Goal: Task Accomplishment & Management: Use online tool/utility

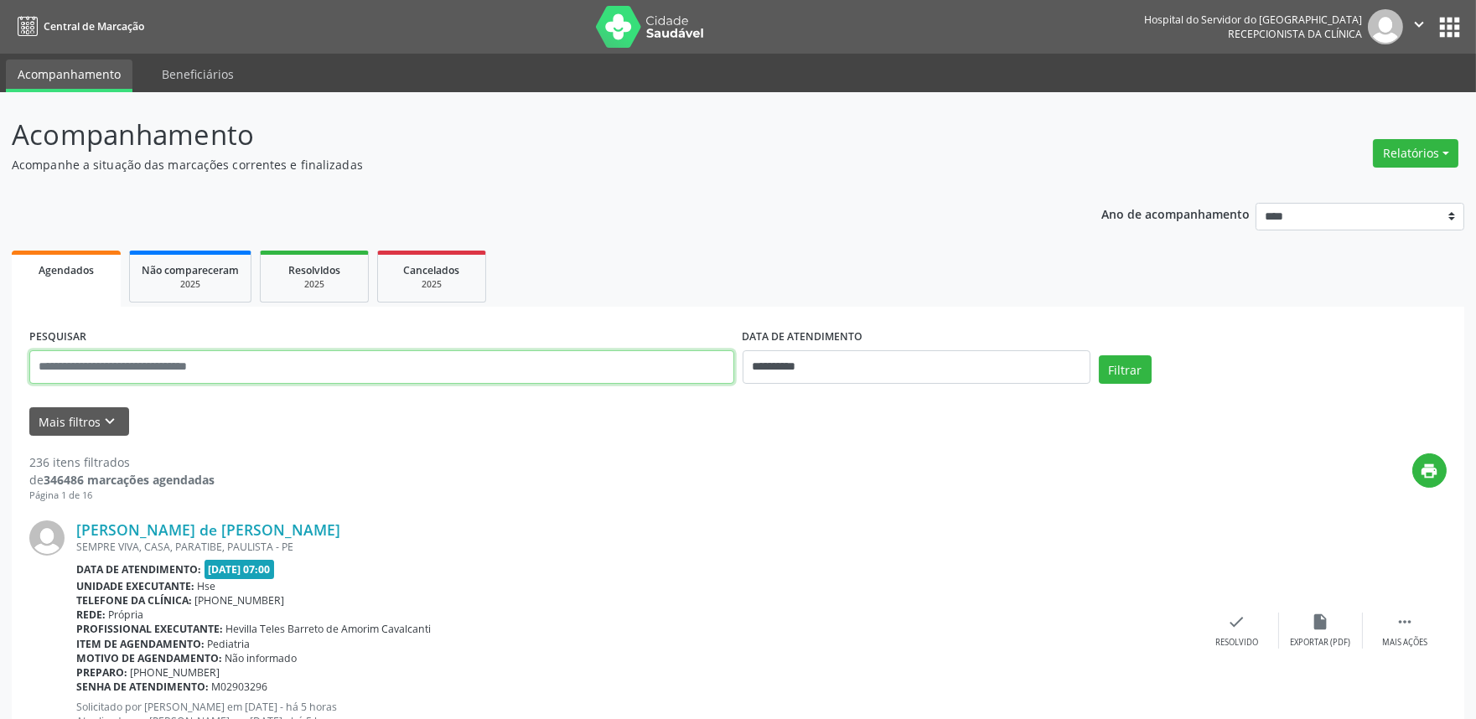
click at [204, 370] on input "text" at bounding box center [381, 367] width 705 height 34
drag, startPoint x: 648, startPoint y: 229, endPoint x: 391, endPoint y: 295, distance: 264.9
click at [67, 432] on button "Mais filtros keyboard_arrow_down" at bounding box center [79, 421] width 100 height 29
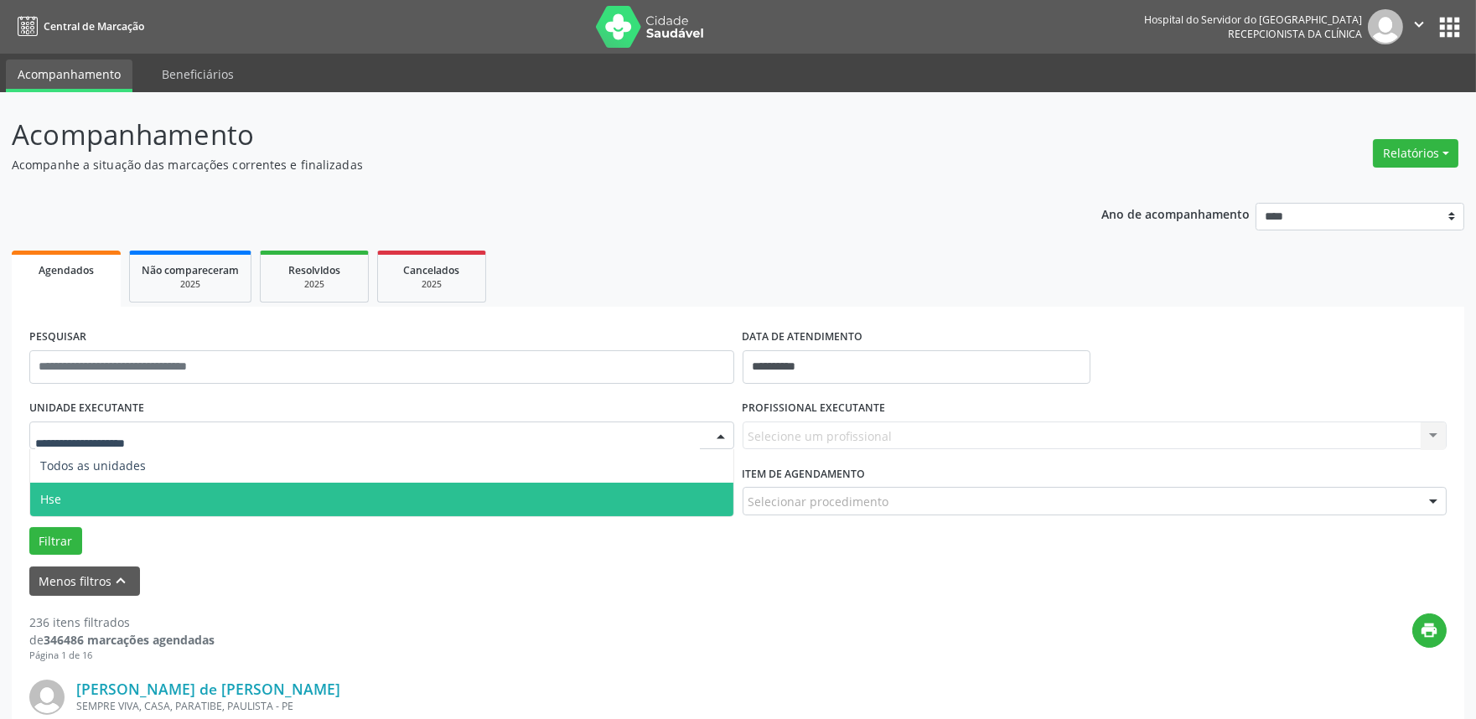
click at [90, 496] on span "Hse" at bounding box center [381, 500] width 703 height 34
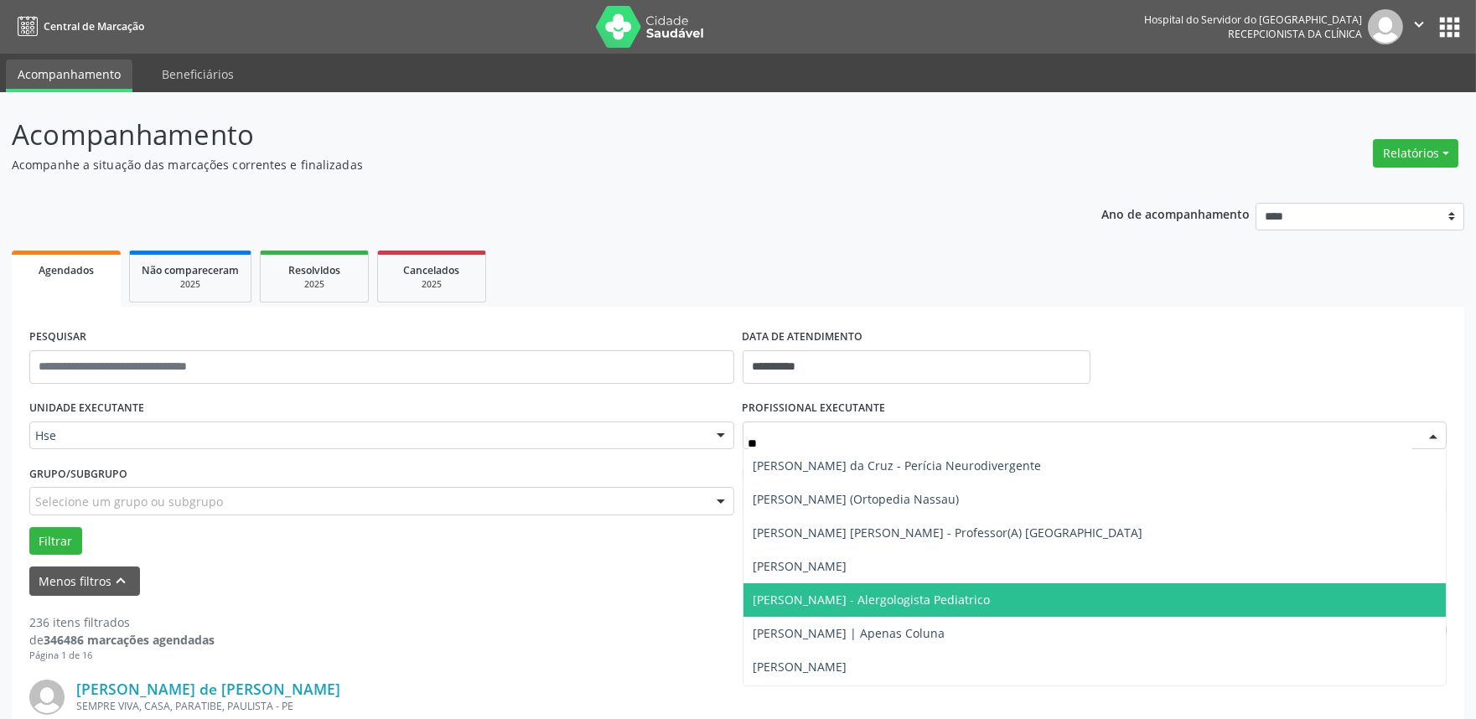
type input "***"
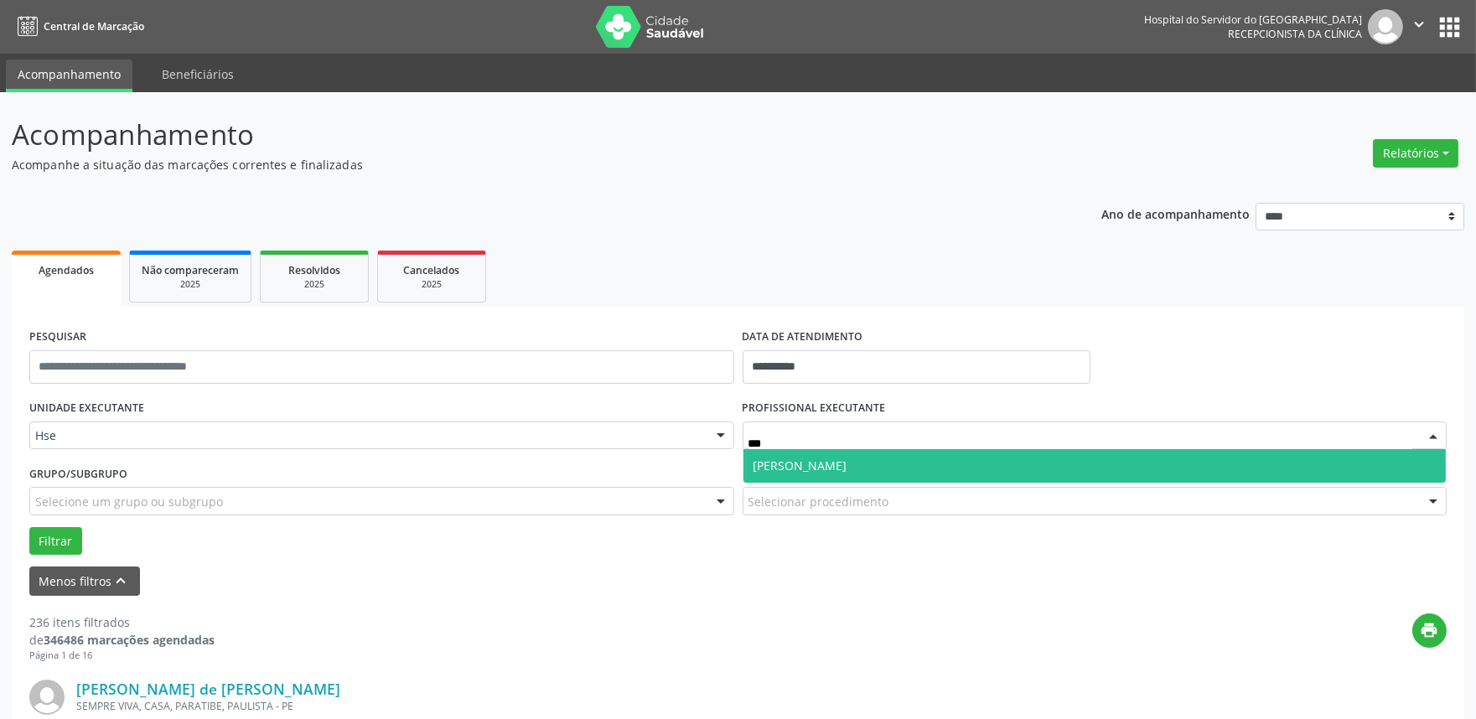
click at [819, 468] on span "[PERSON_NAME]" at bounding box center [800, 466] width 94 height 16
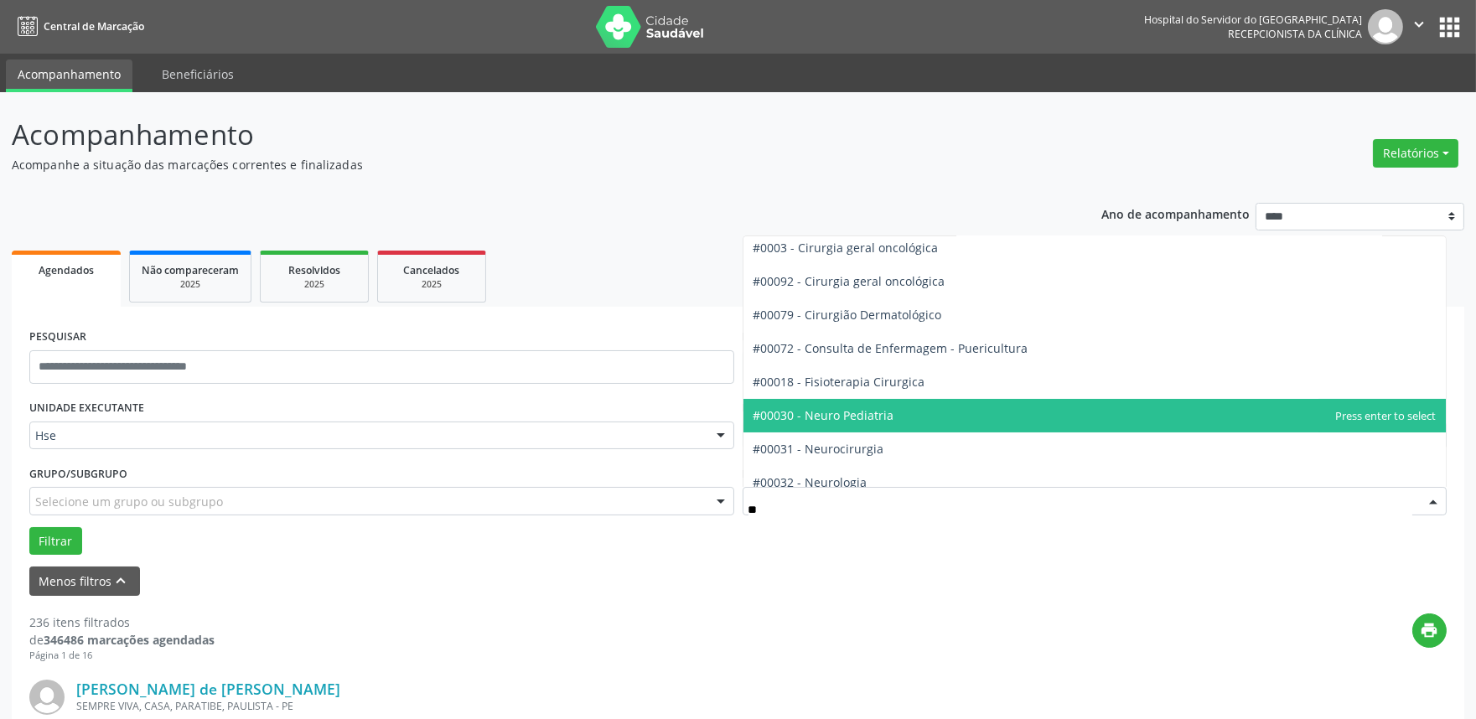
scroll to position [372, 0]
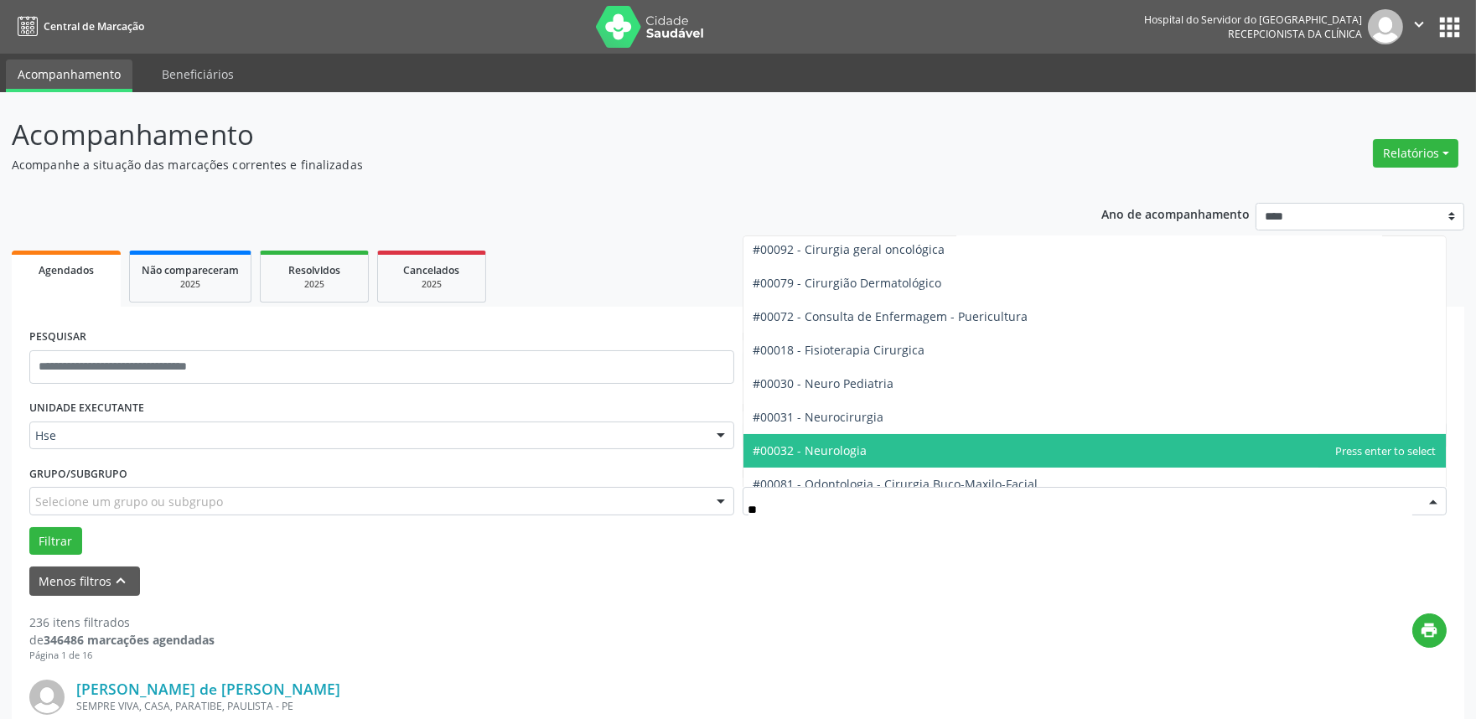
type input "***"
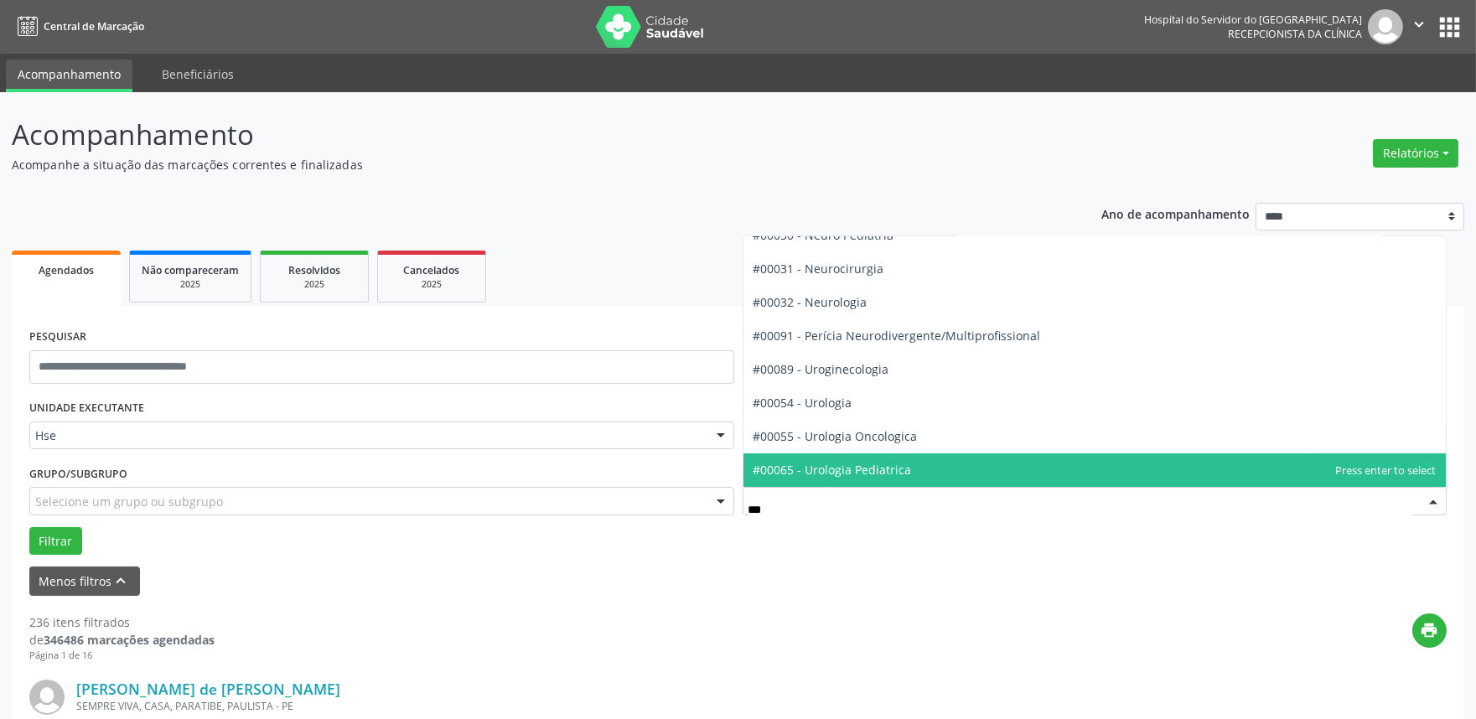
scroll to position [18, 0]
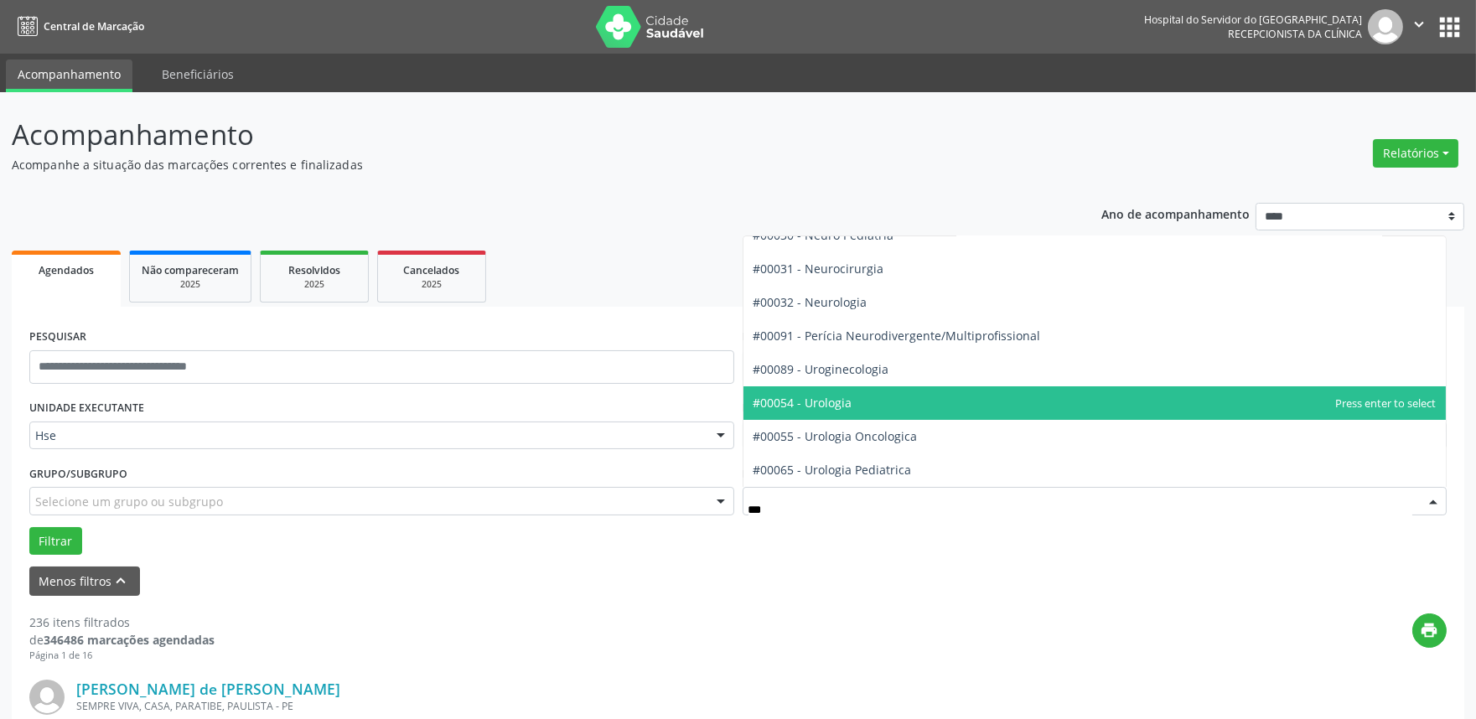
click at [836, 403] on span "#00054 - Urologia" at bounding box center [802, 403] width 99 height 16
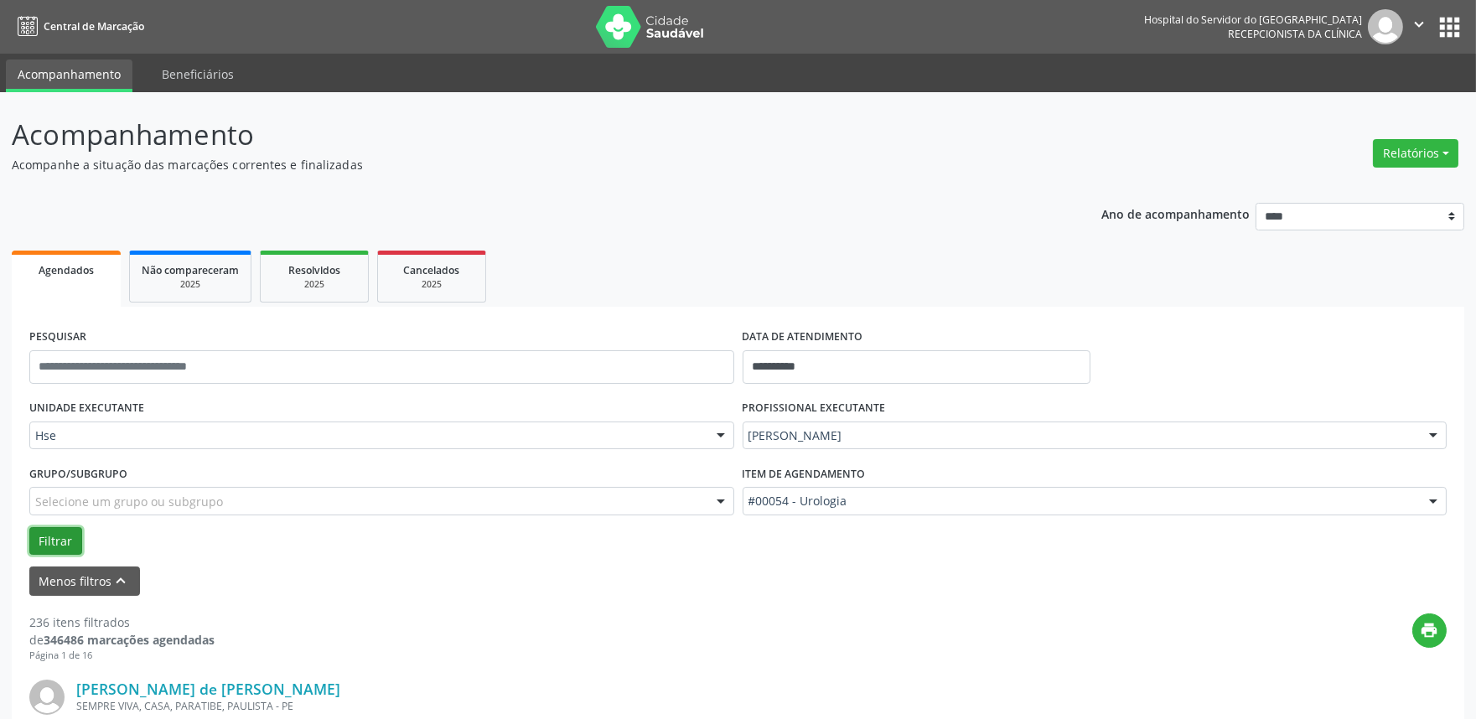
click at [56, 534] on button "Filtrar" at bounding box center [55, 541] width 53 height 28
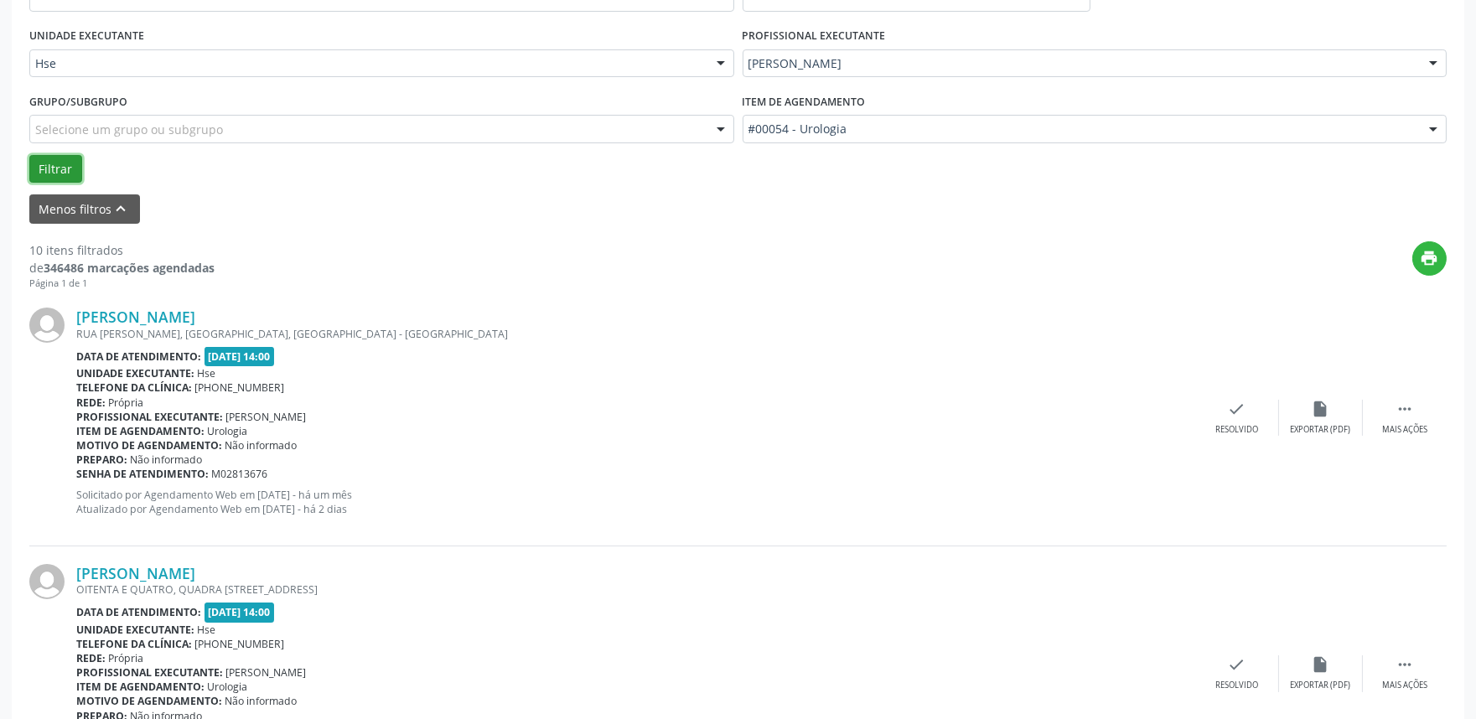
click at [54, 166] on button "Filtrar" at bounding box center [55, 169] width 53 height 28
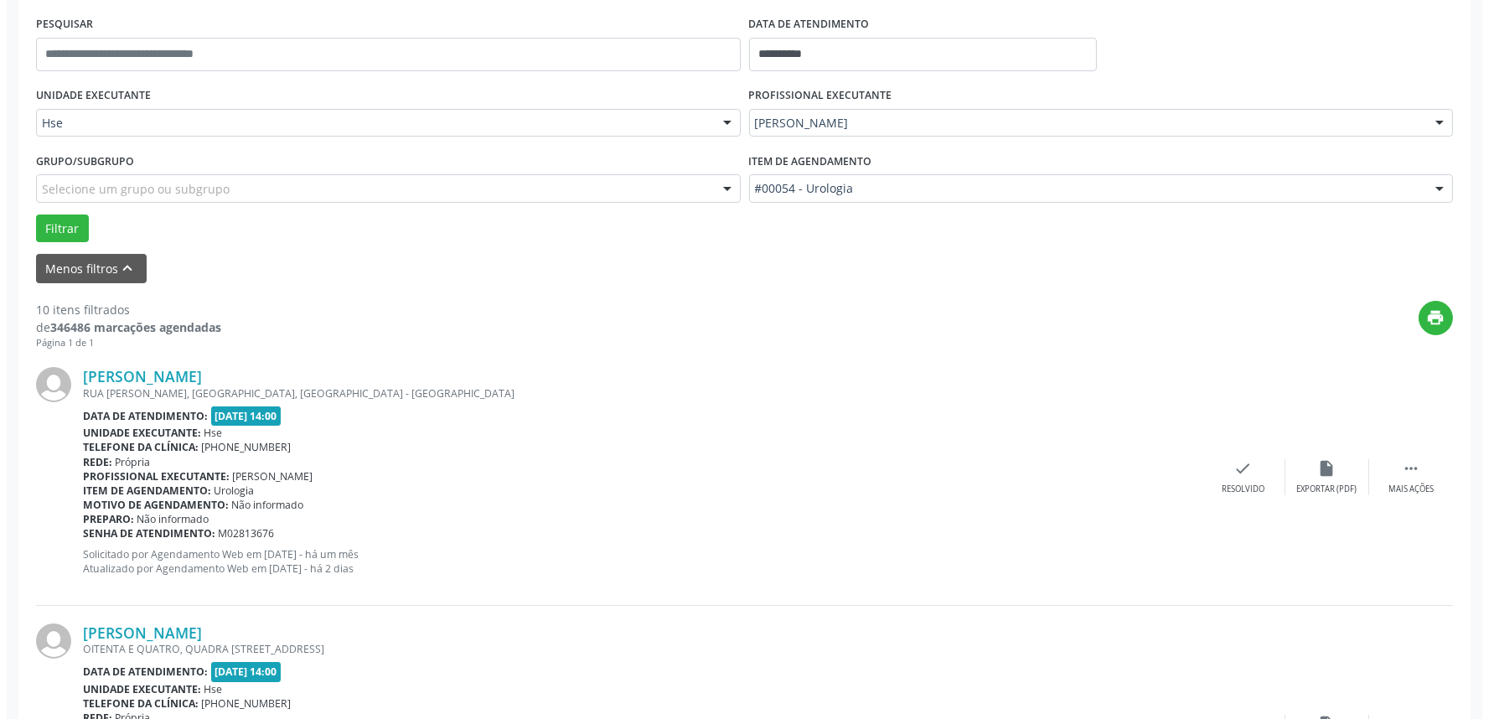
scroll to position [279, 0]
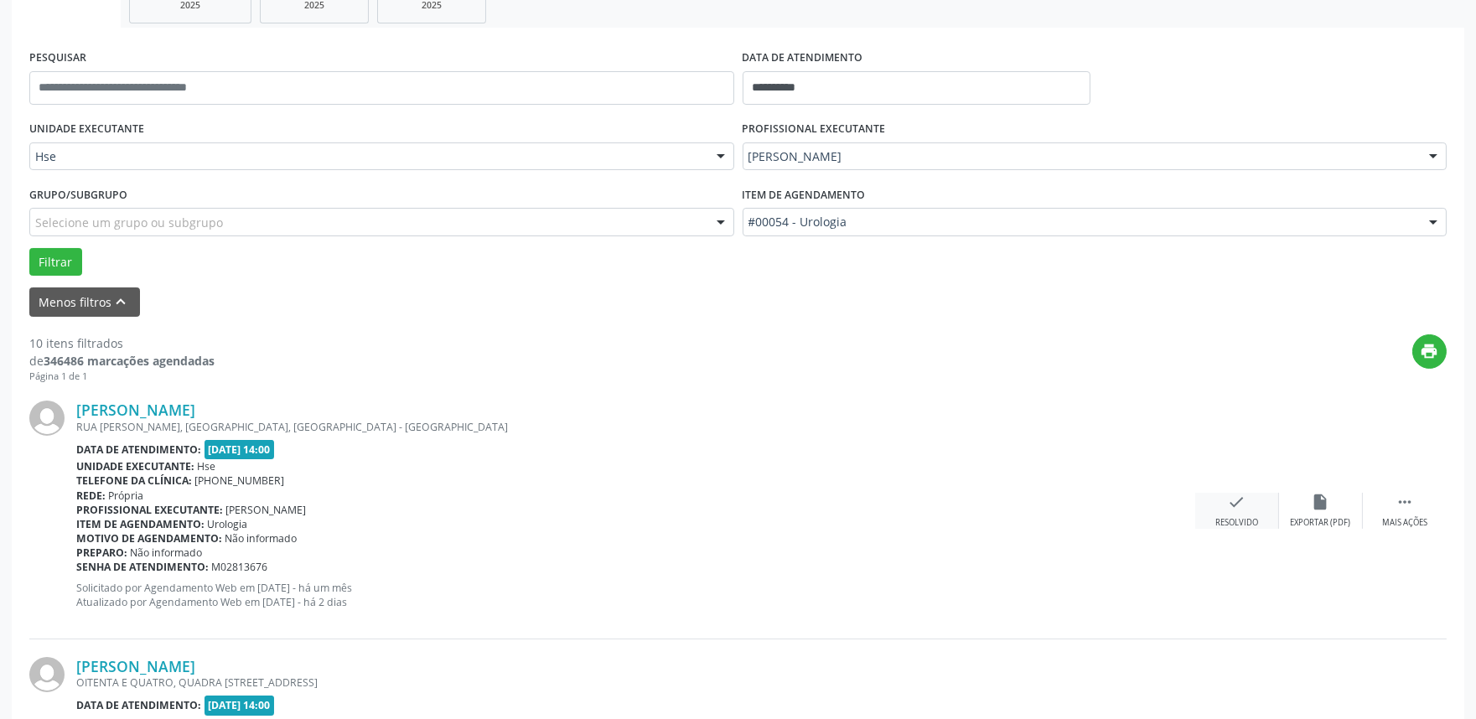
click at [1239, 505] on icon "check" at bounding box center [1237, 502] width 18 height 18
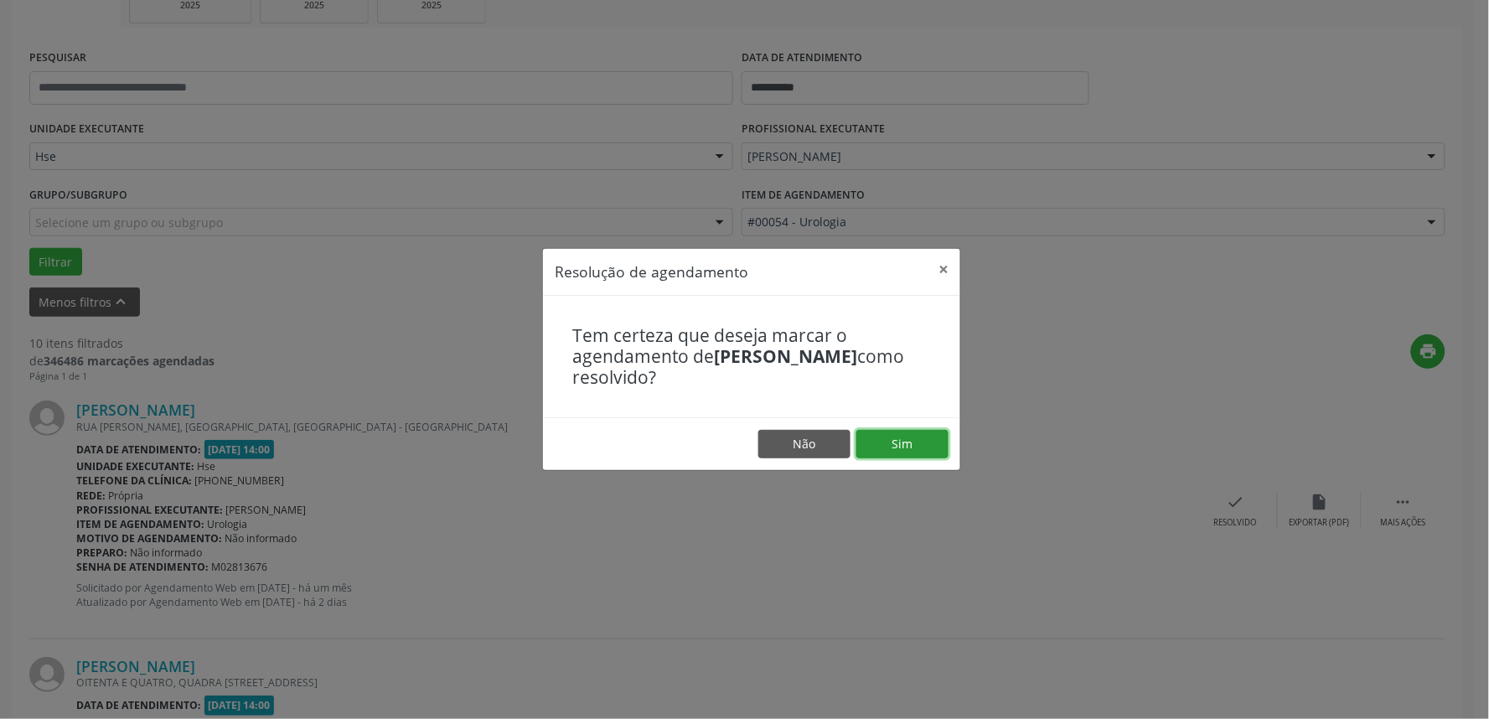
click at [901, 444] on button "Sim" at bounding box center [902, 444] width 92 height 28
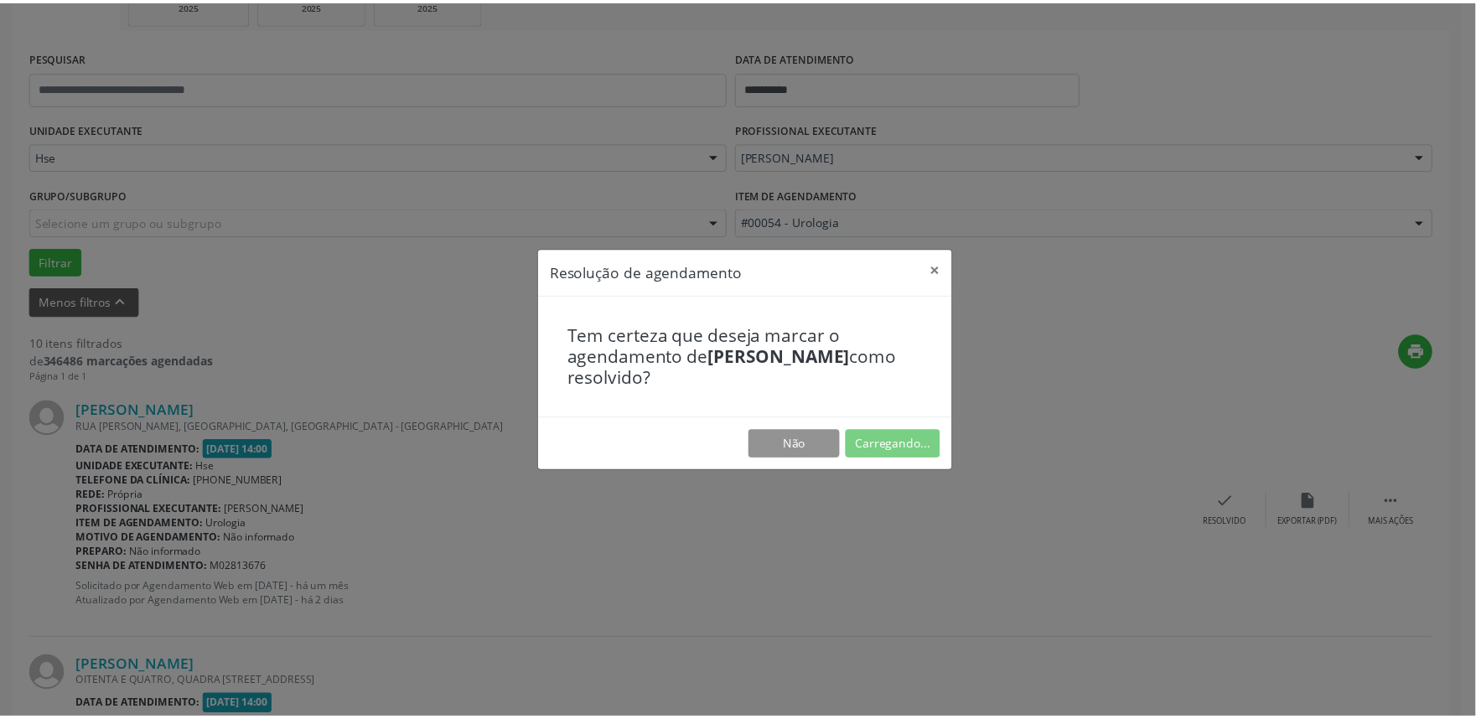
scroll to position [0, 0]
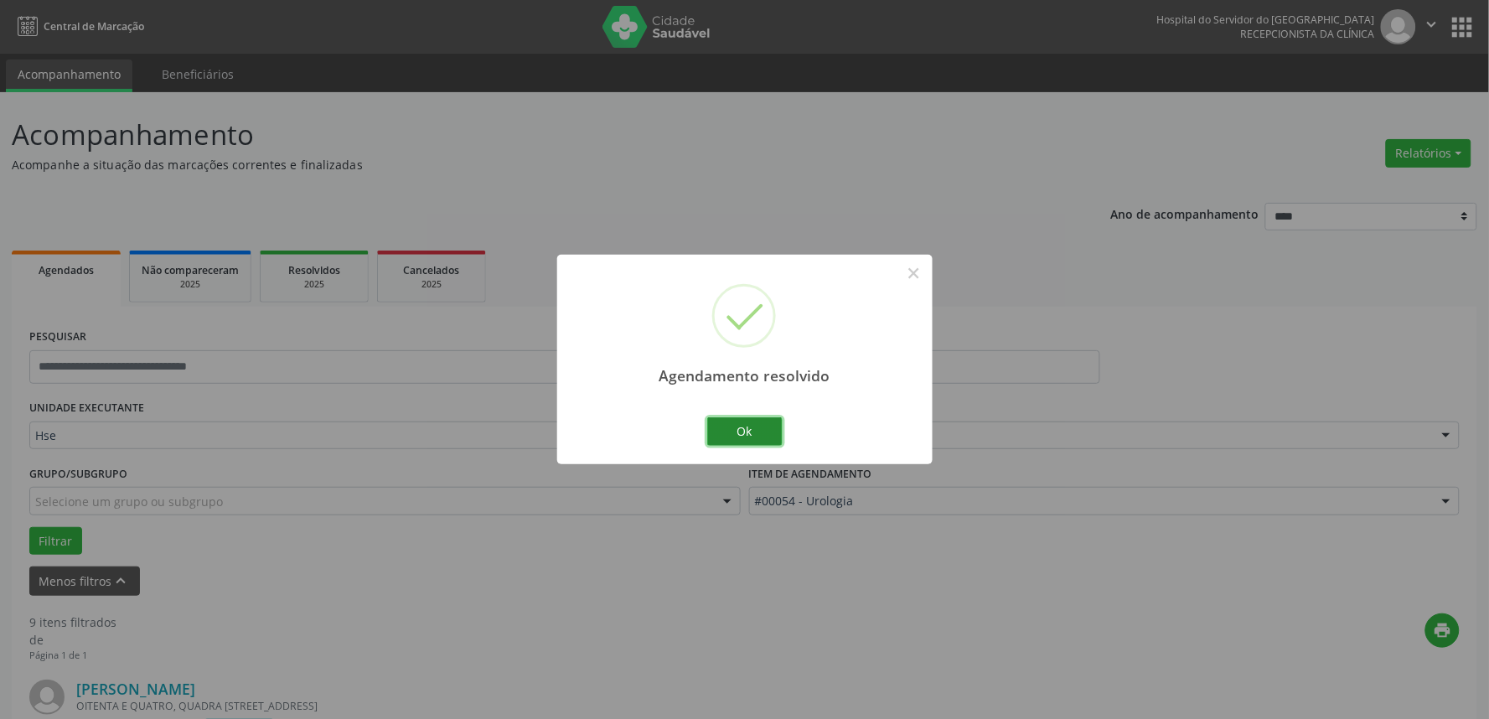
click at [731, 425] on button "Ok" at bounding box center [744, 431] width 75 height 28
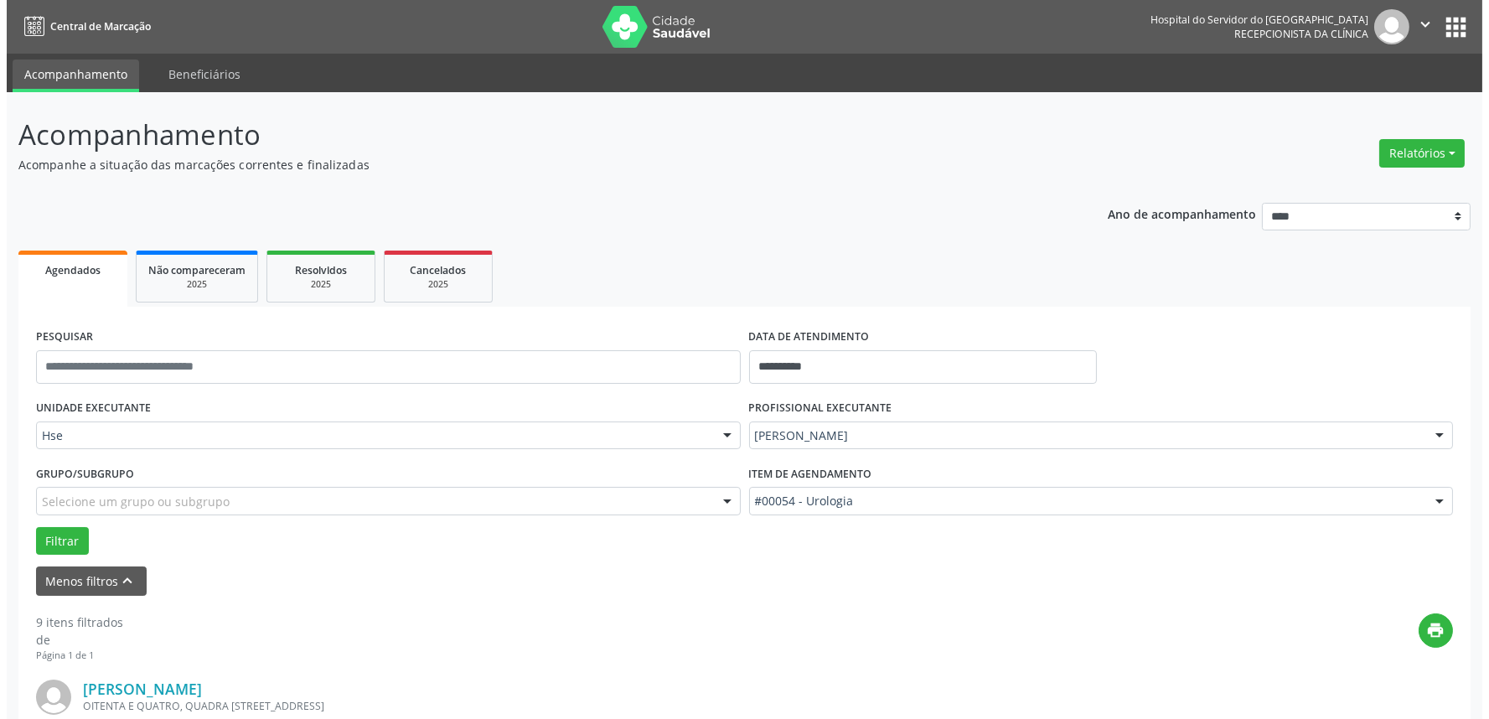
scroll to position [372, 0]
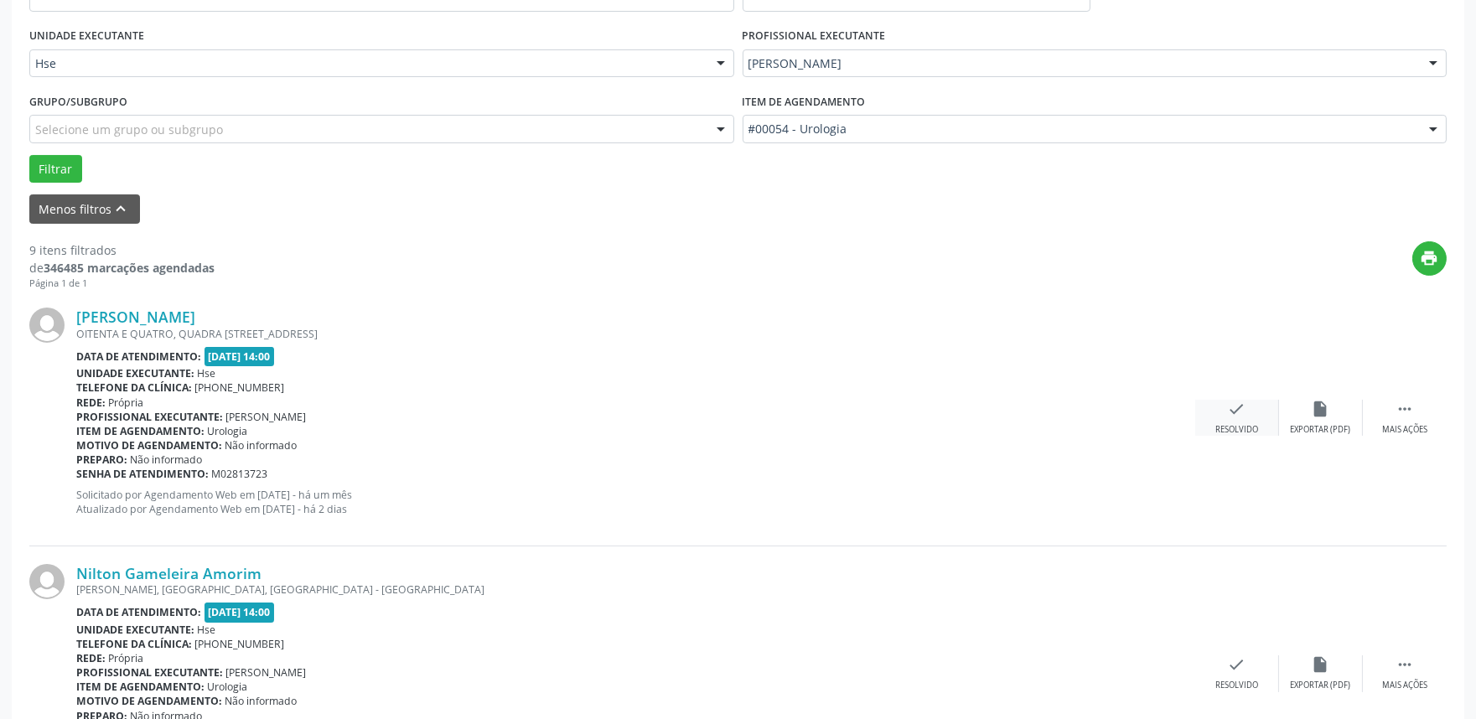
click at [1236, 411] on icon "check" at bounding box center [1237, 409] width 18 height 18
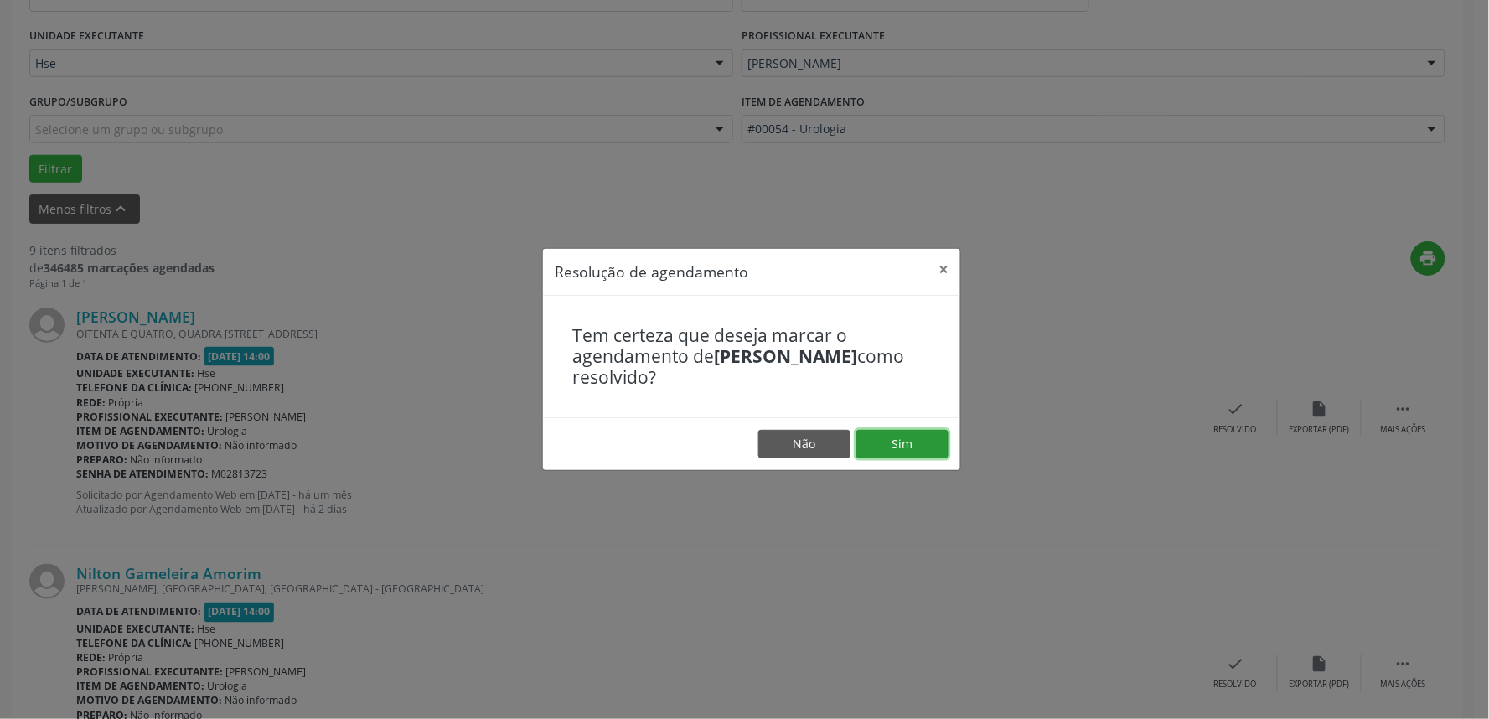
click at [905, 442] on button "Sim" at bounding box center [902, 444] width 92 height 28
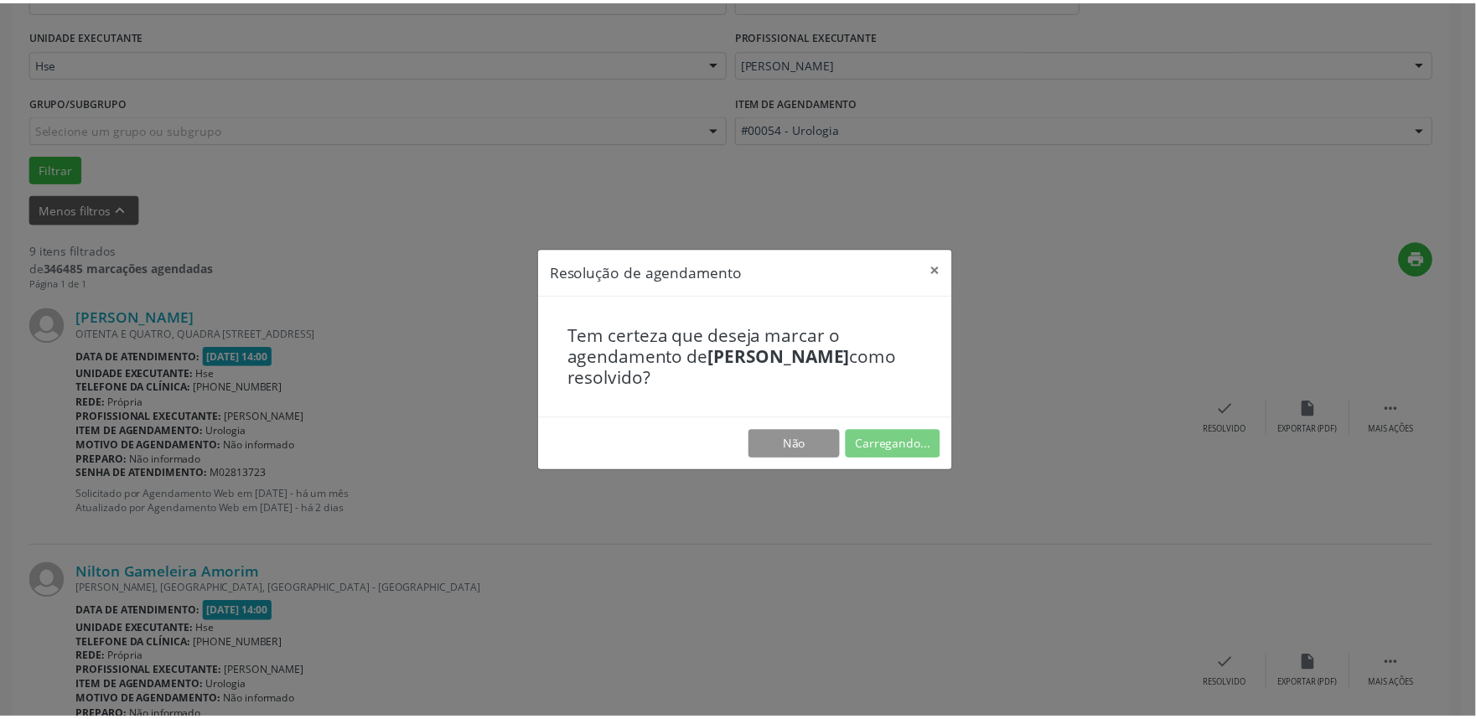
scroll to position [0, 0]
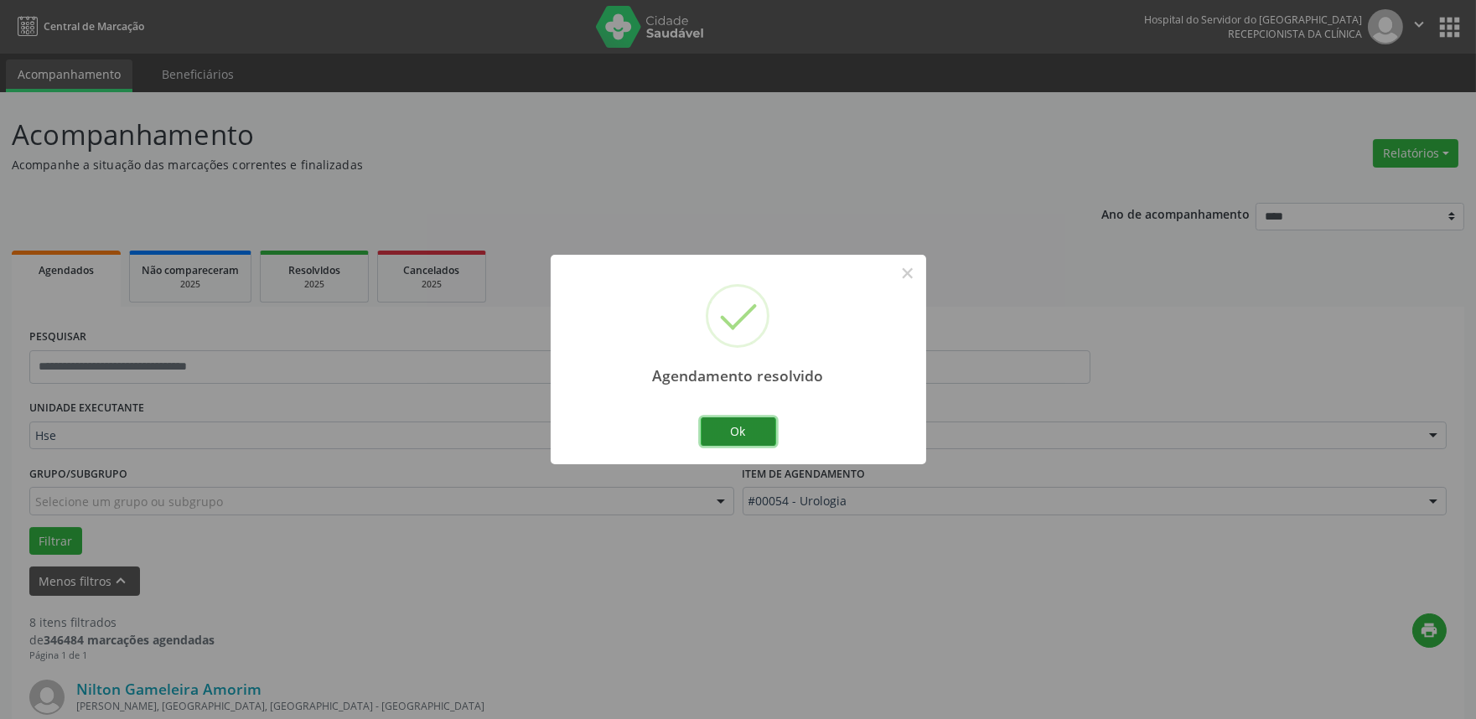
click at [747, 438] on button "Ok" at bounding box center [738, 431] width 75 height 28
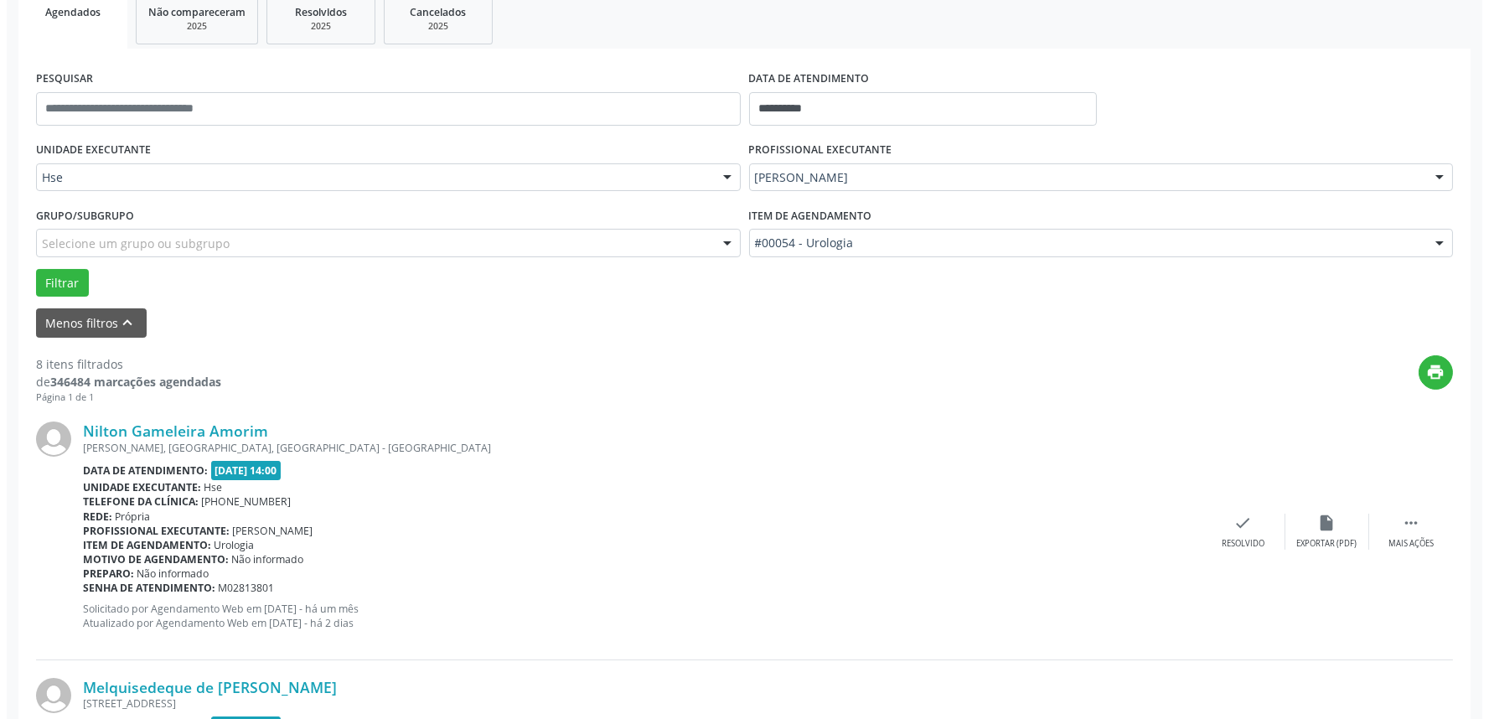
scroll to position [372, 0]
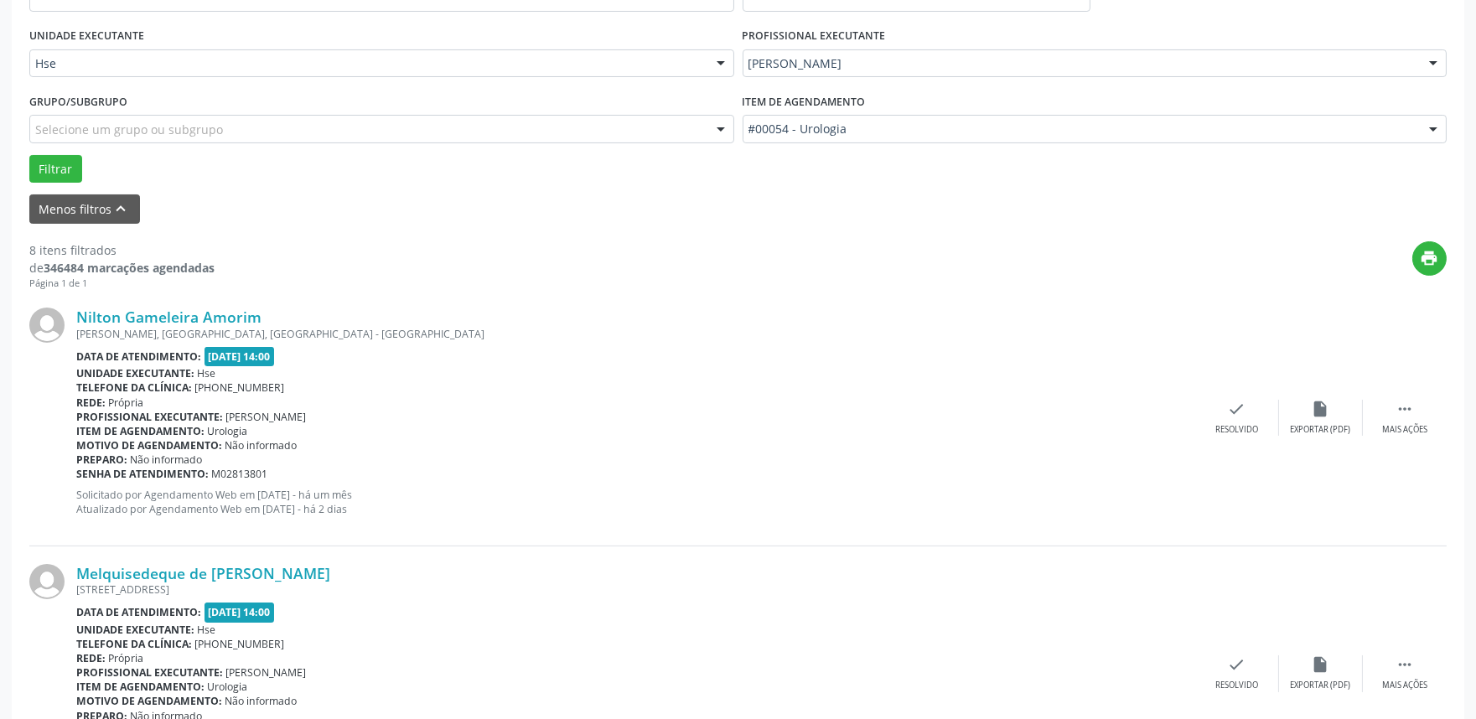
click at [330, 406] on div "Rede: [GEOGRAPHIC_DATA]" at bounding box center [635, 403] width 1119 height 14
click at [1238, 424] on div "Resolvido" at bounding box center [1236, 430] width 43 height 12
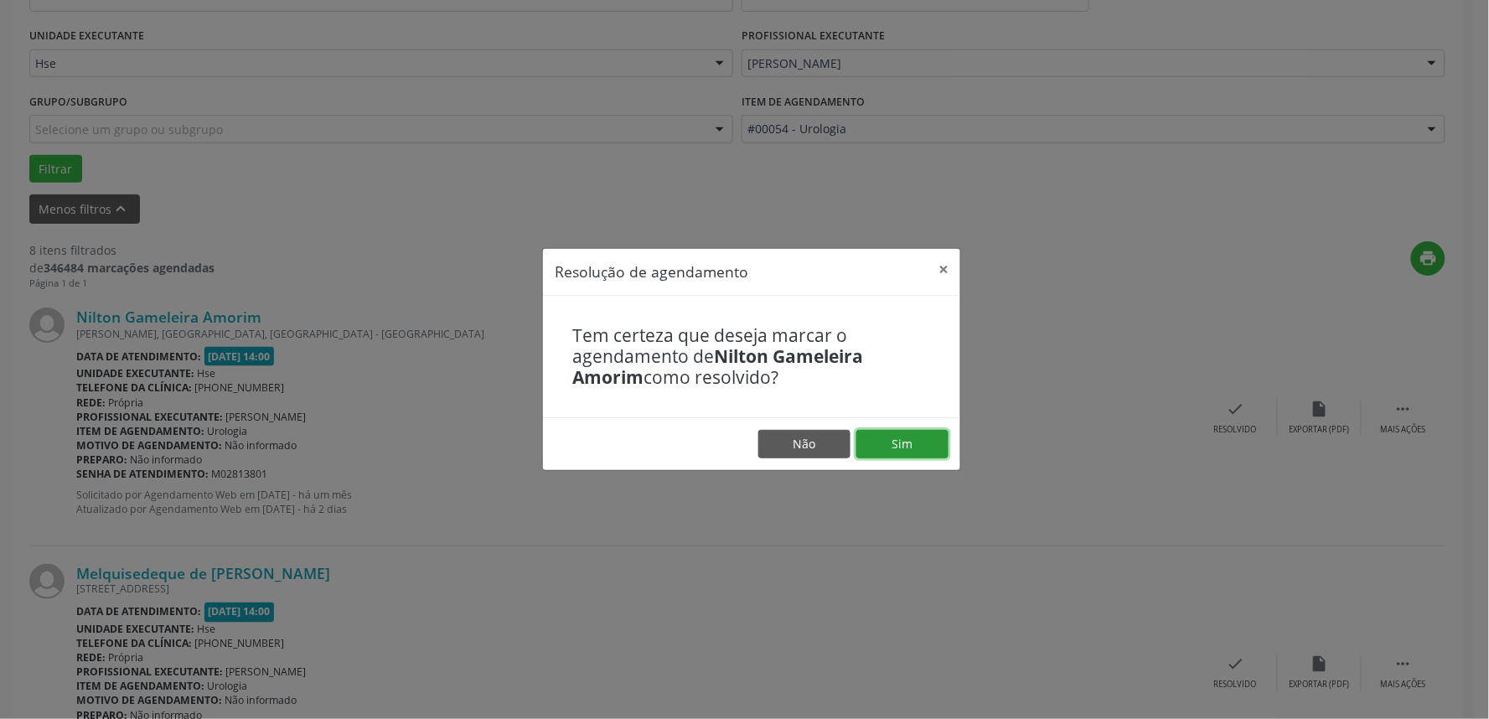
click at [905, 442] on button "Sim" at bounding box center [902, 444] width 92 height 28
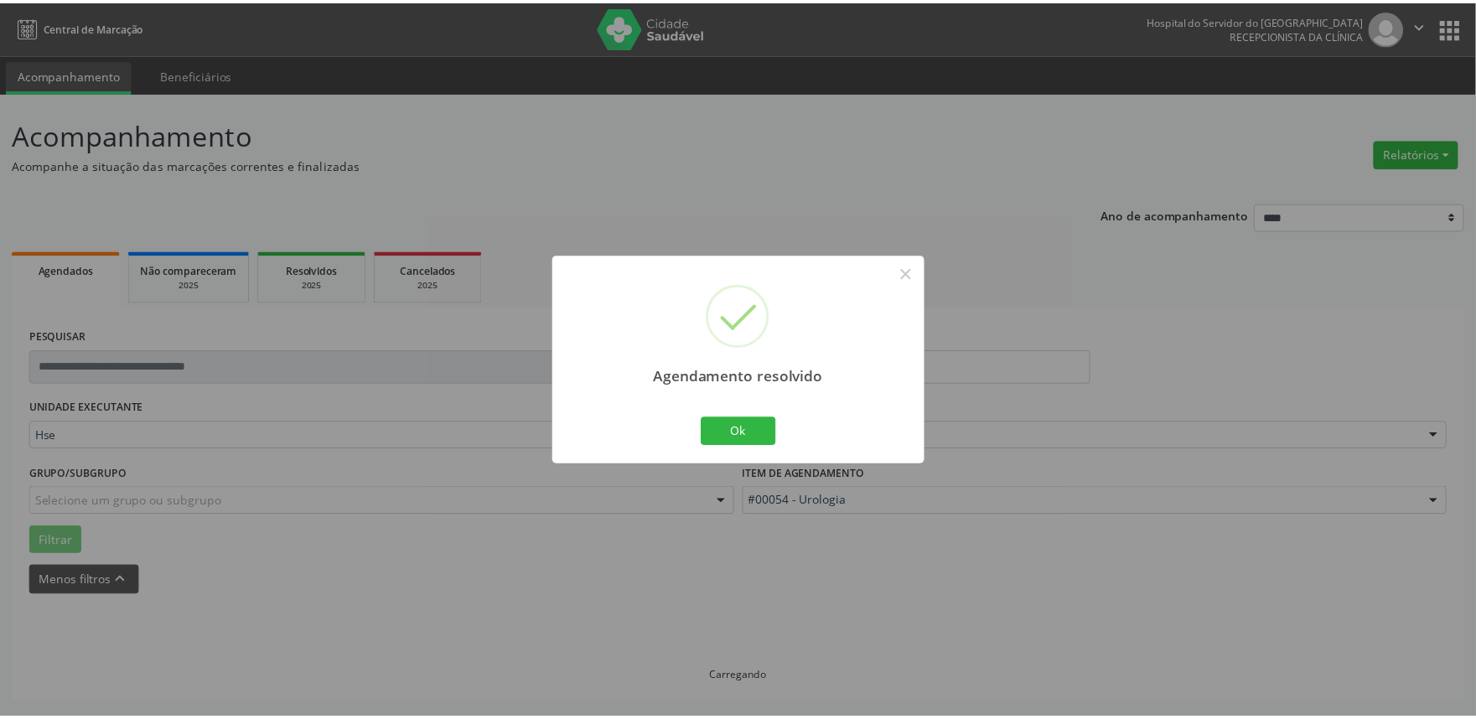
scroll to position [0, 0]
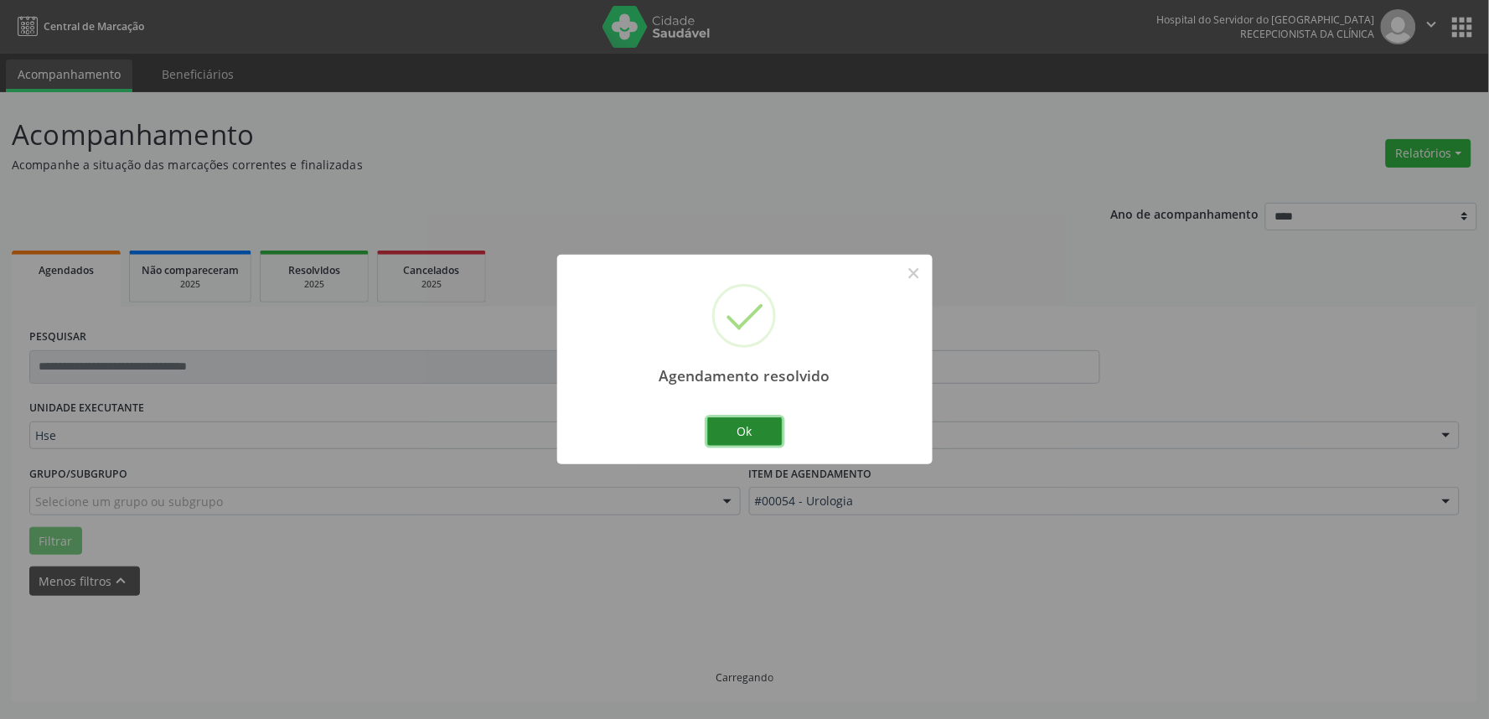
click at [747, 437] on button "Ok" at bounding box center [744, 431] width 75 height 28
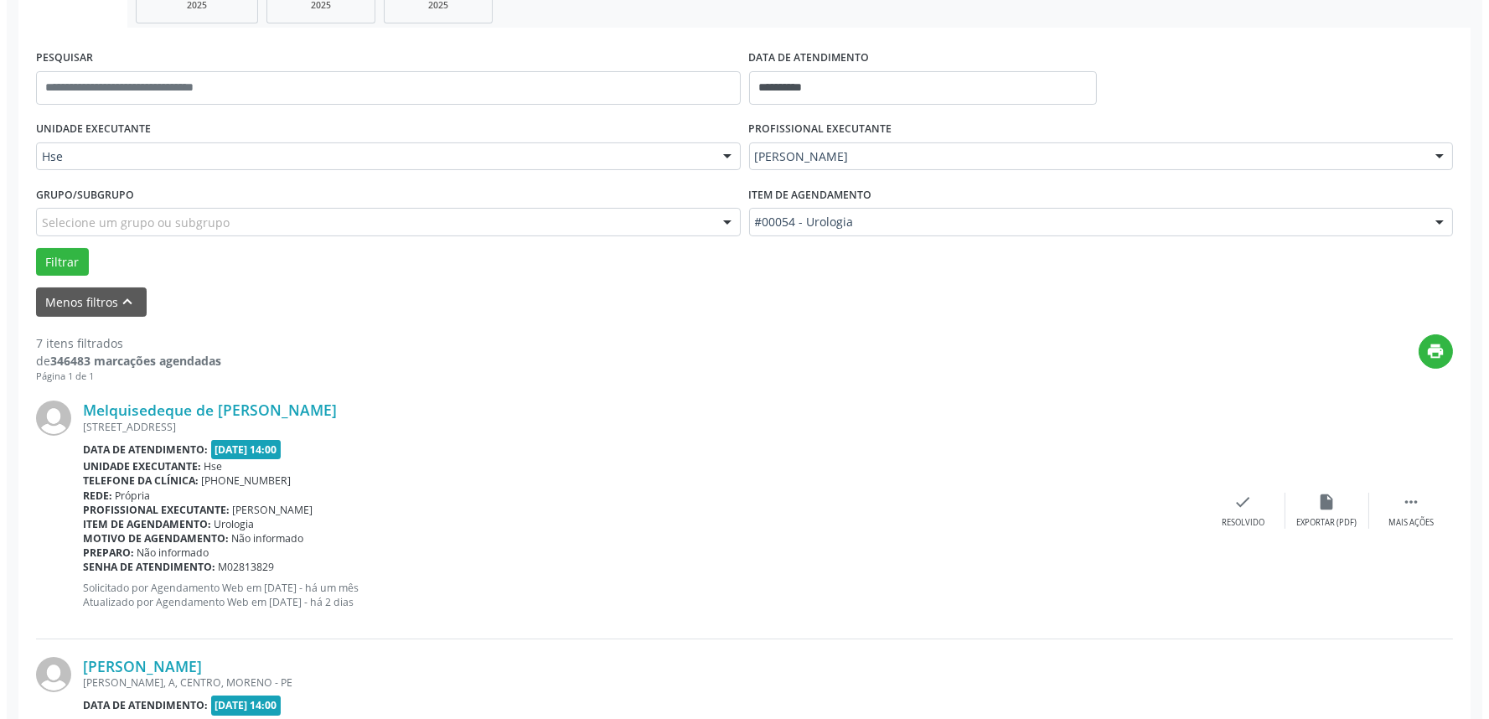
scroll to position [465, 0]
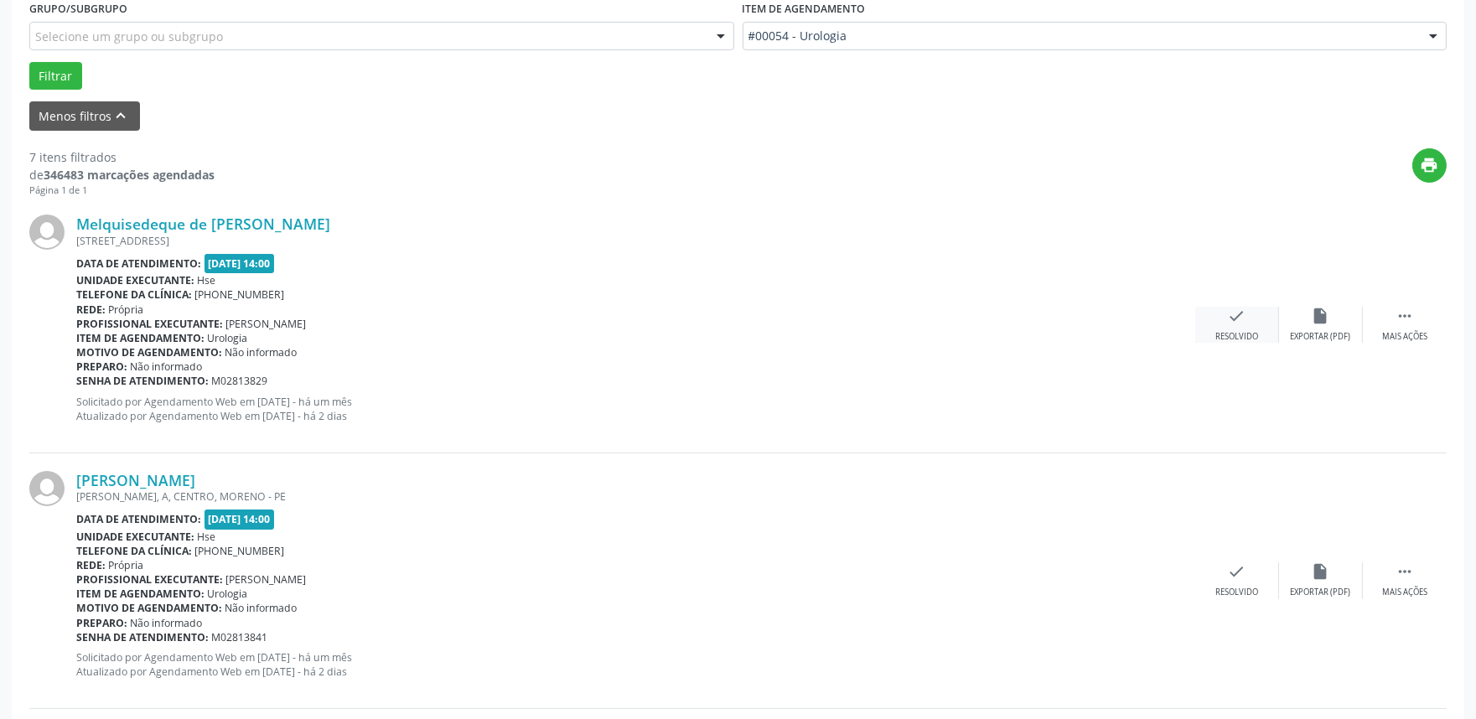
click at [1236, 331] on div "Resolvido" at bounding box center [1236, 337] width 43 height 12
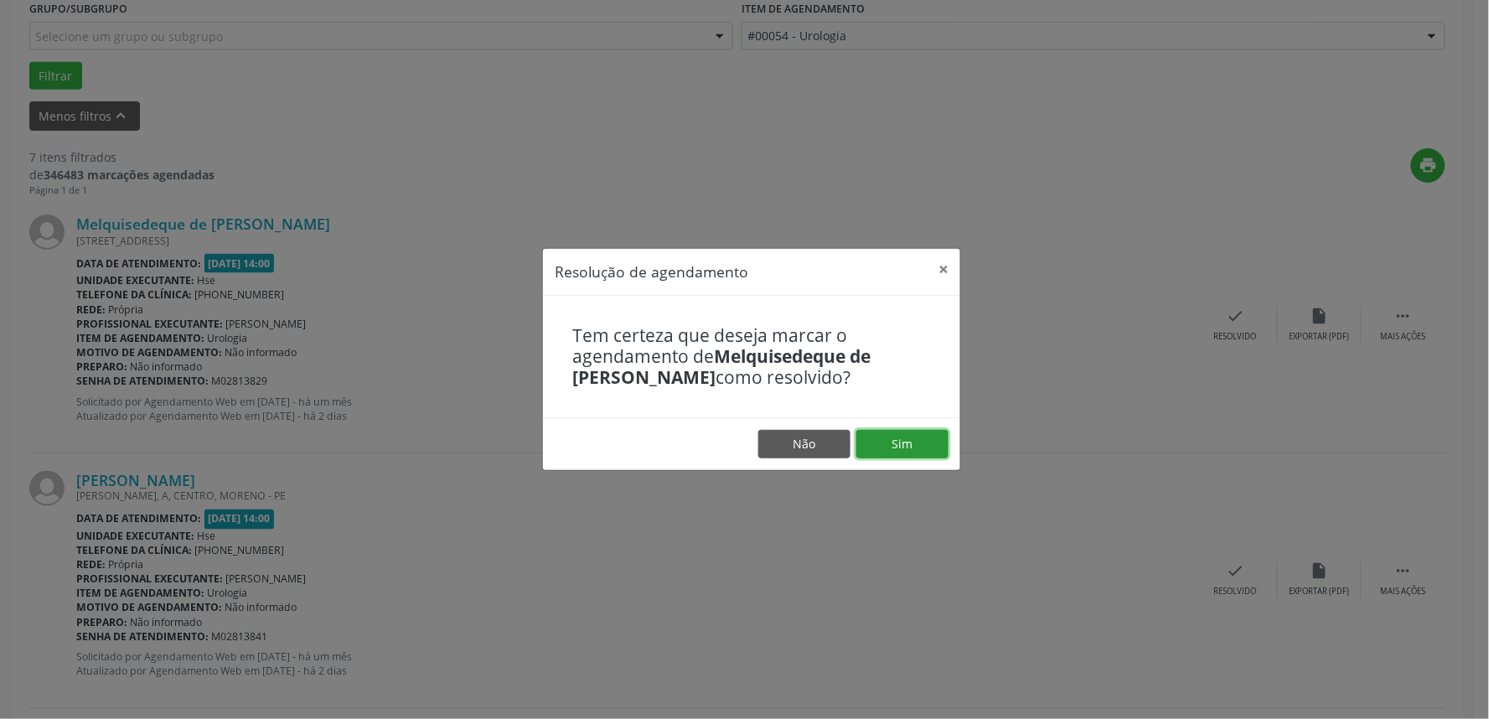
click at [931, 444] on button "Sim" at bounding box center [902, 444] width 92 height 28
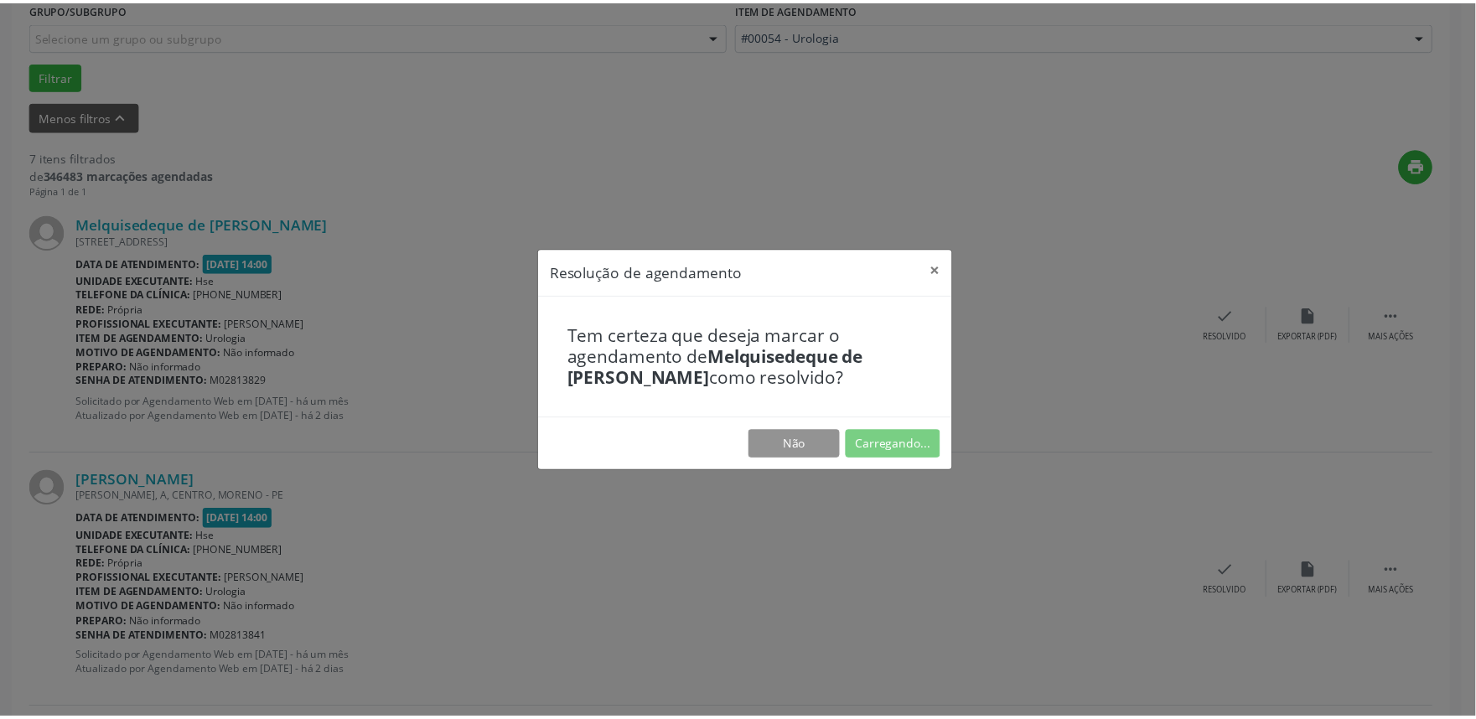
scroll to position [0, 0]
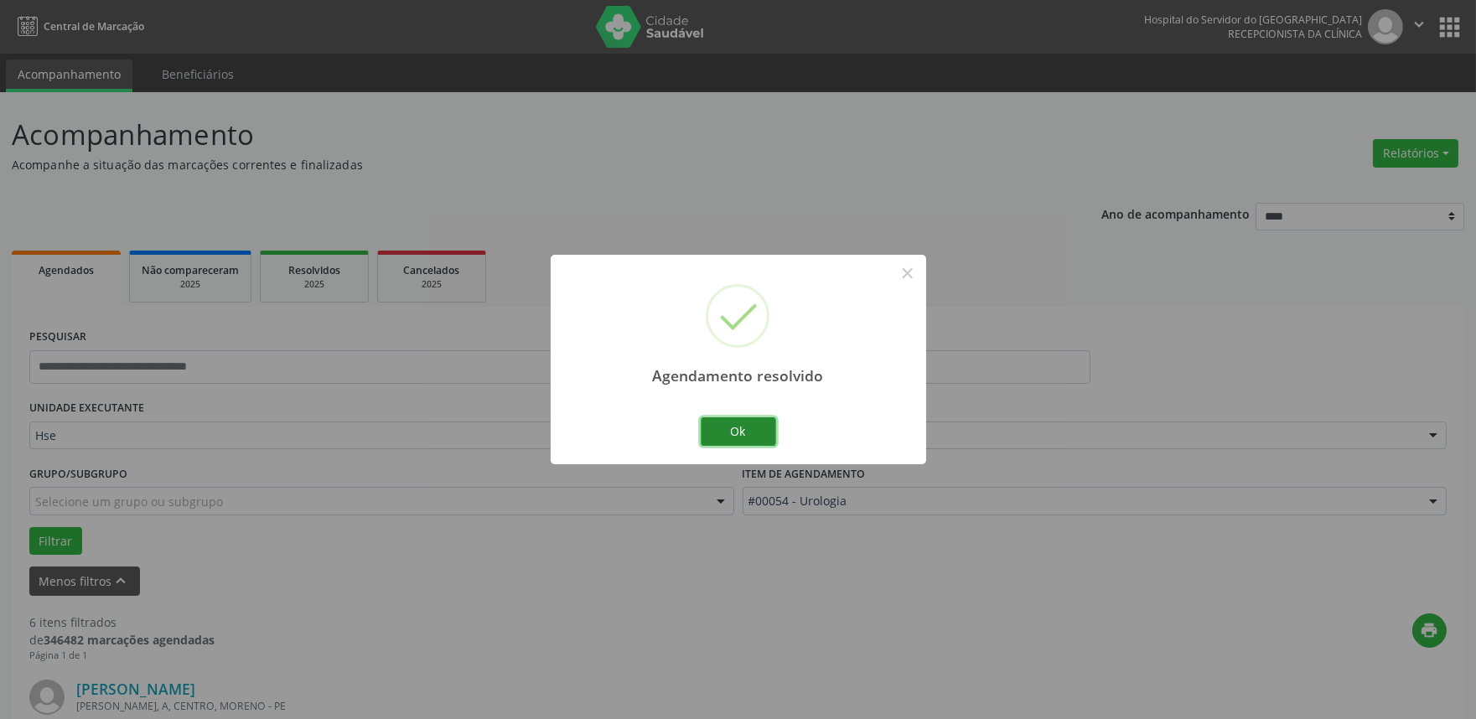
click at [743, 439] on button "Ok" at bounding box center [738, 431] width 75 height 28
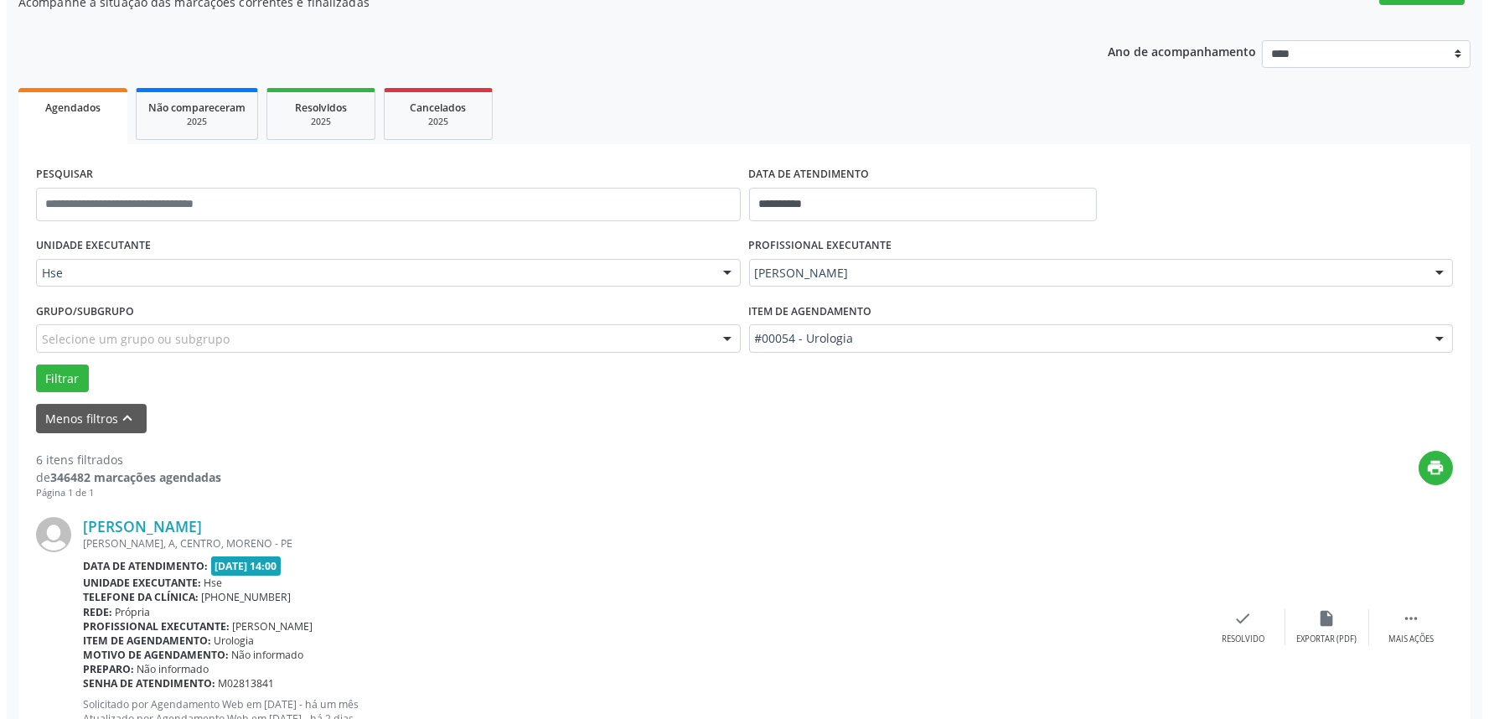
scroll to position [372, 0]
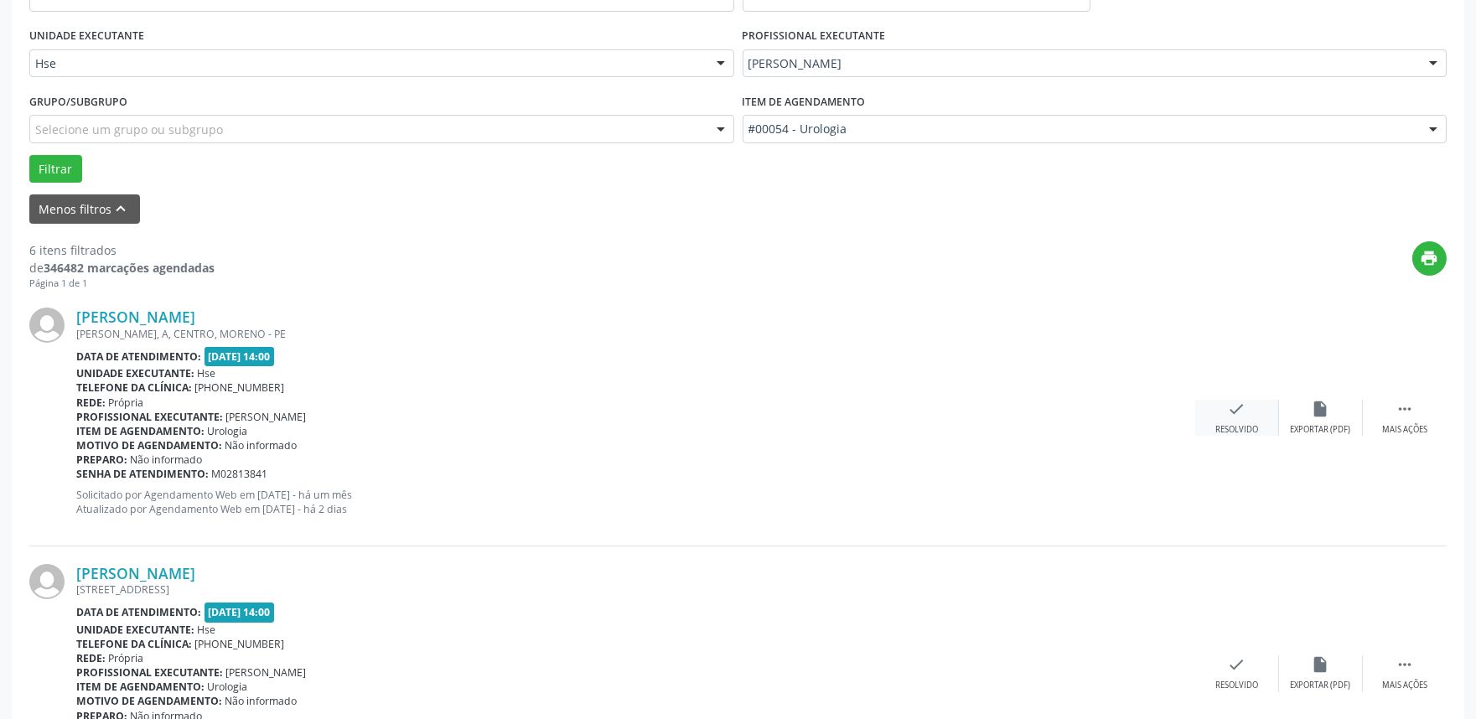
click at [1235, 431] on div "Resolvido" at bounding box center [1236, 430] width 43 height 12
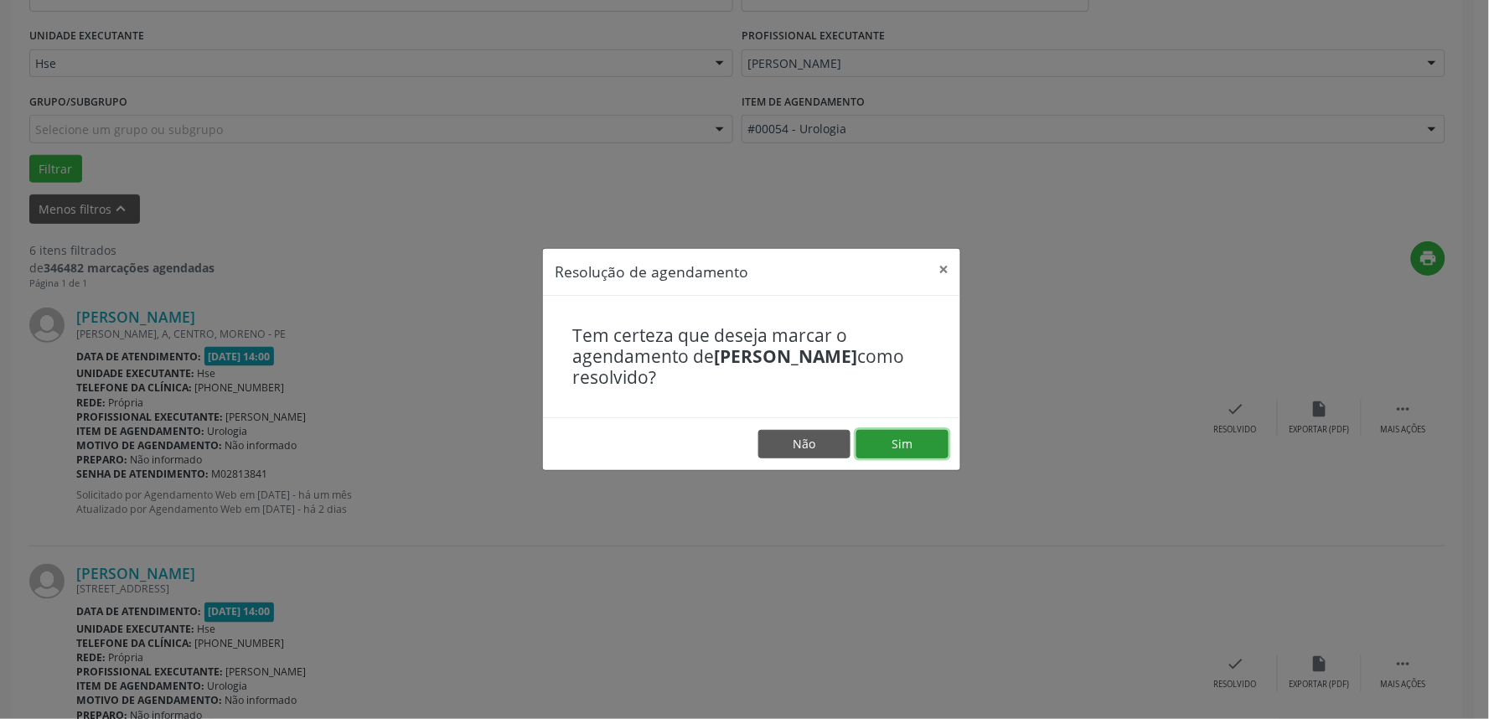
click at [900, 437] on button "Sim" at bounding box center [902, 444] width 92 height 28
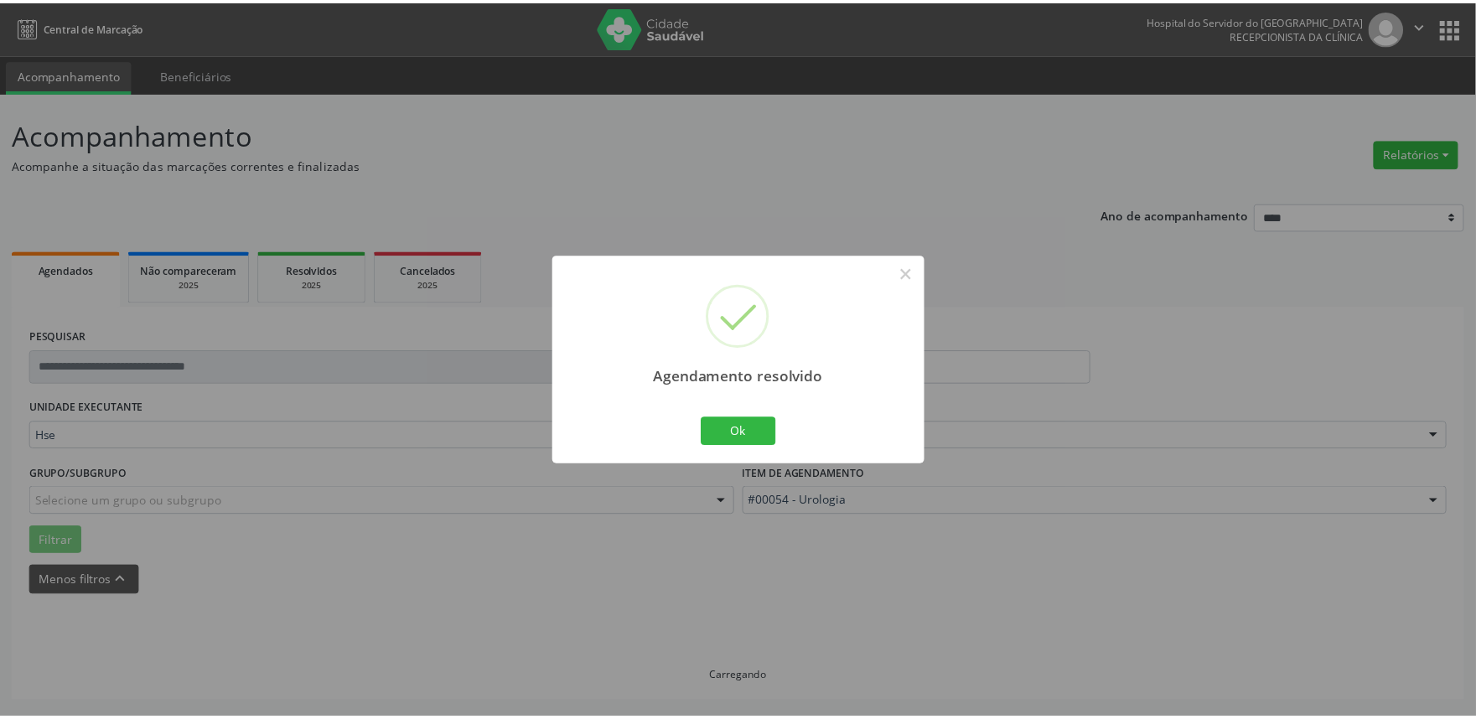
scroll to position [0, 0]
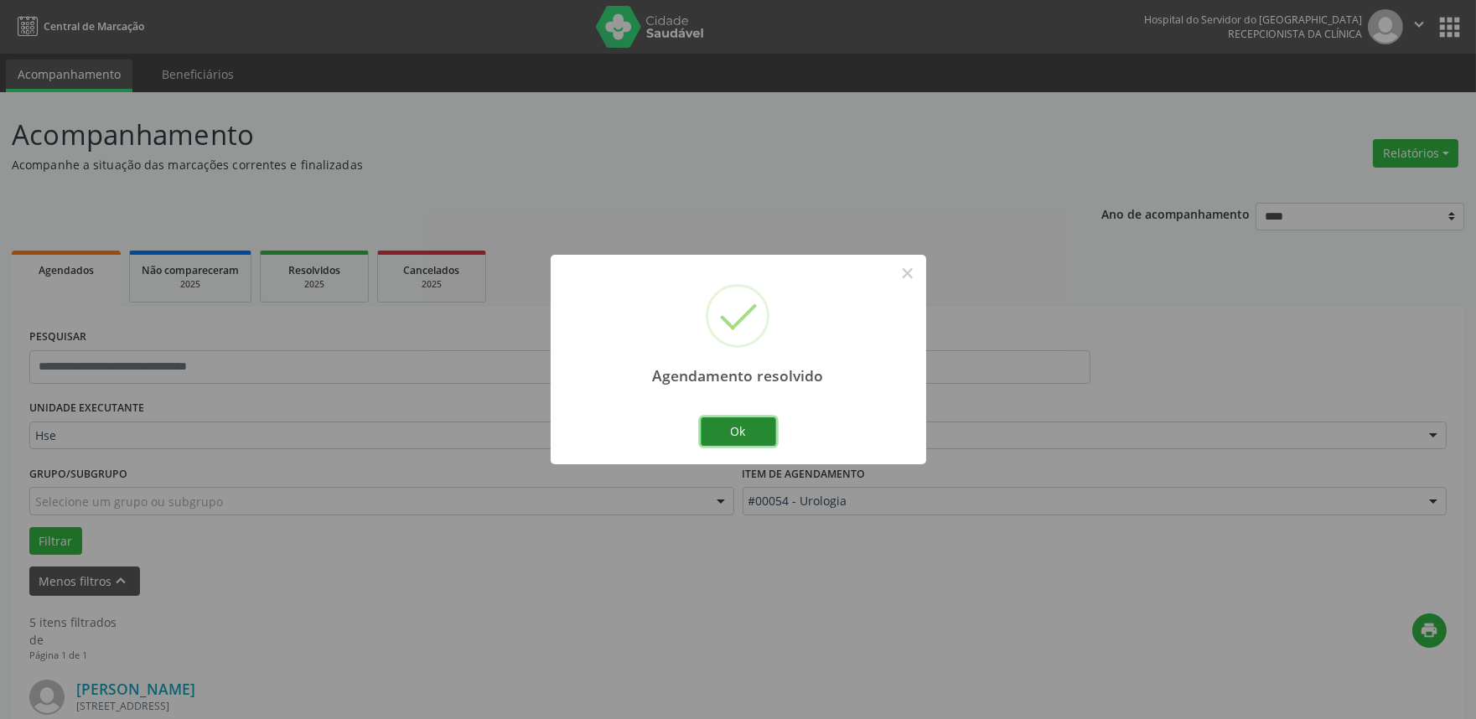
click at [737, 437] on button "Ok" at bounding box center [738, 431] width 75 height 28
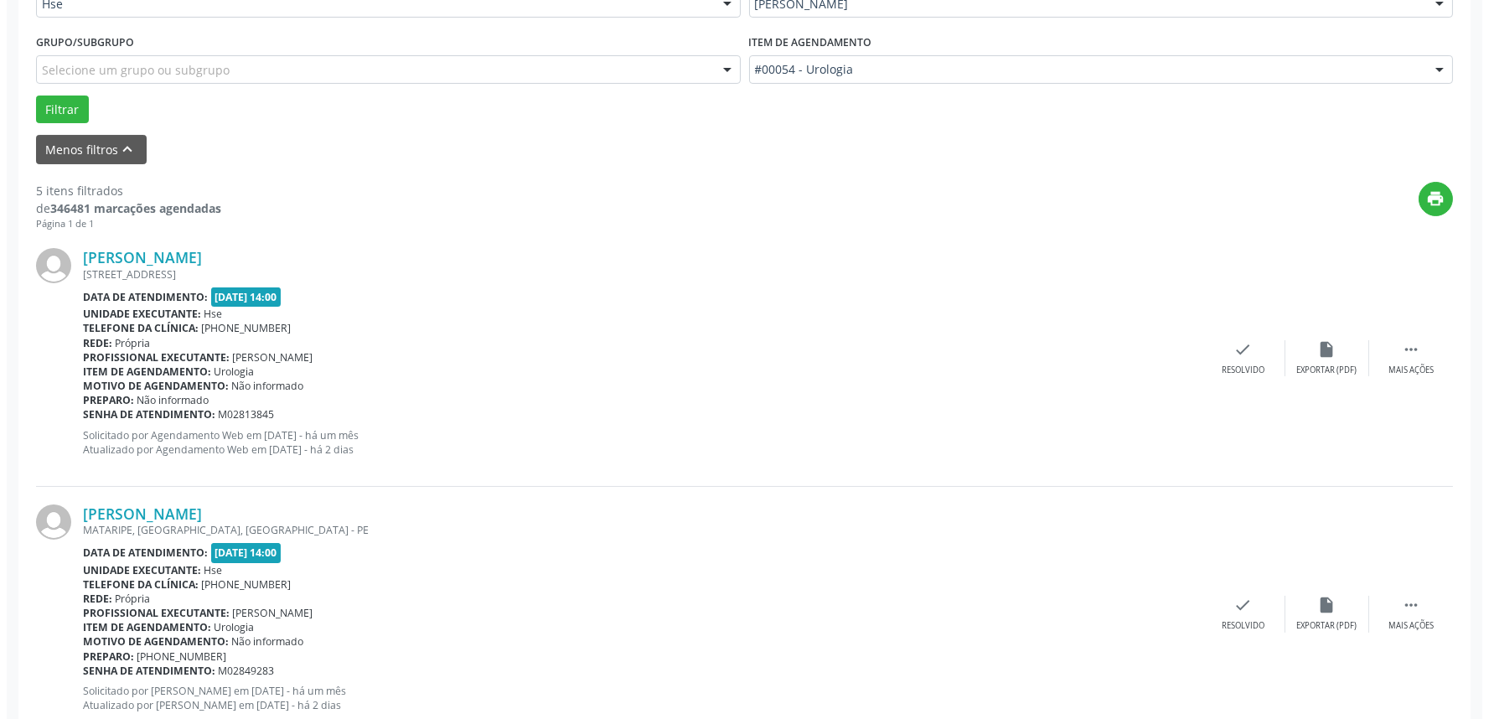
scroll to position [465, 0]
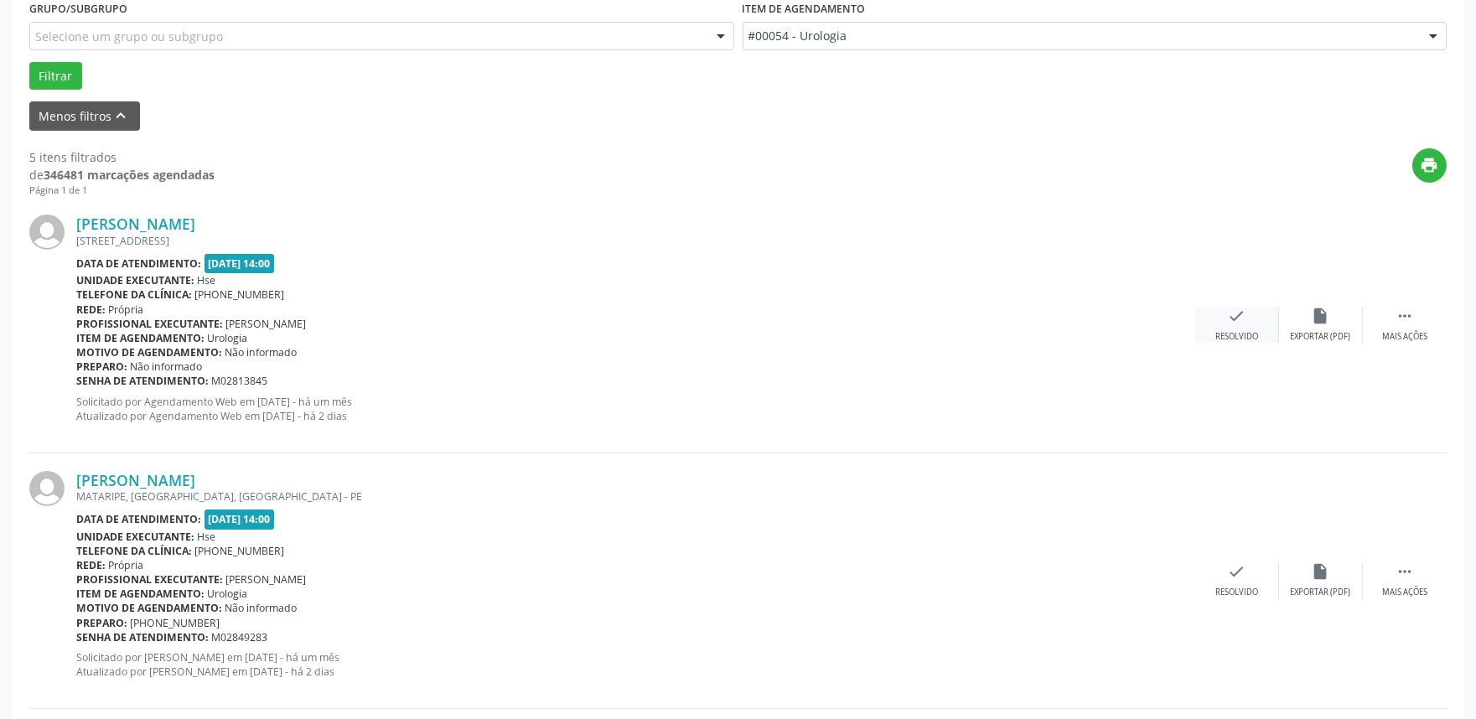
click at [1235, 327] on div "check Resolvido" at bounding box center [1237, 325] width 84 height 36
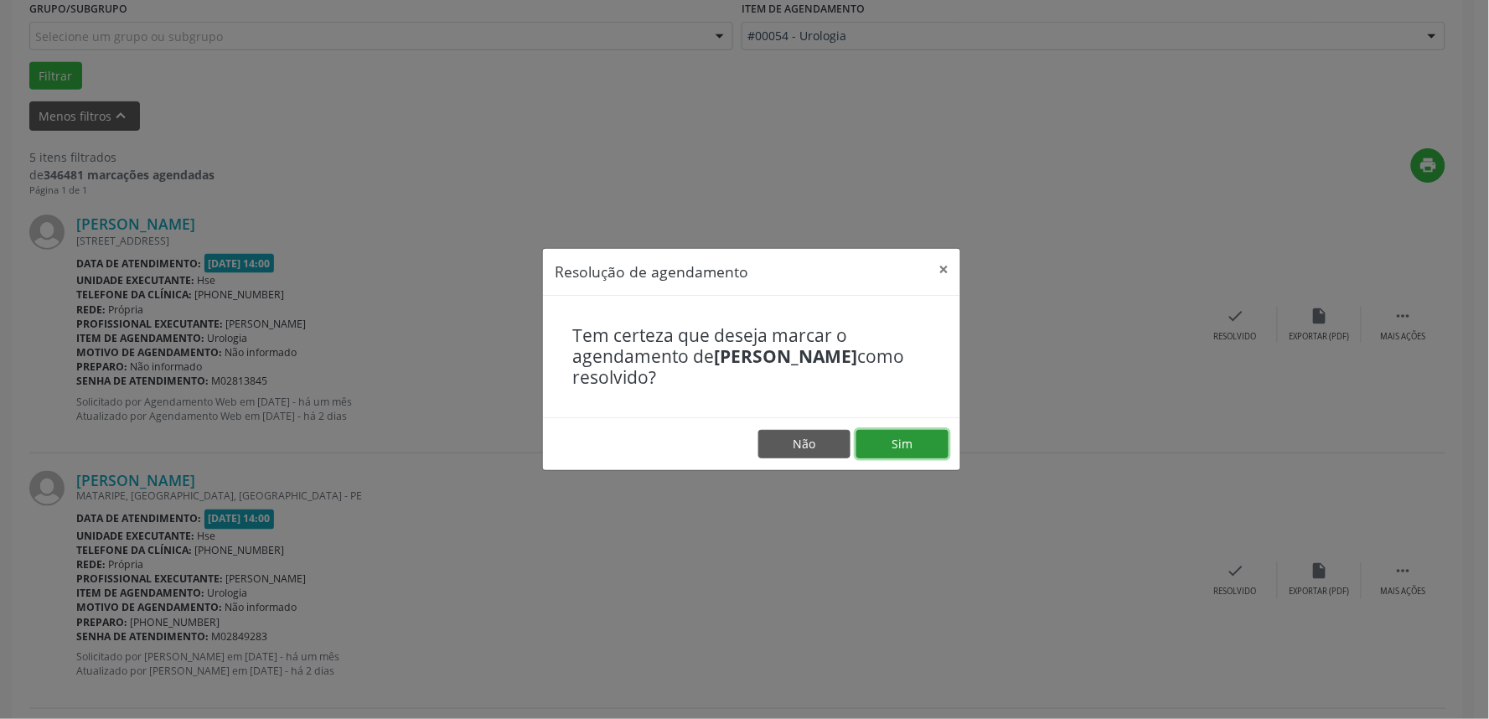
click at [905, 442] on button "Sim" at bounding box center [902, 444] width 92 height 28
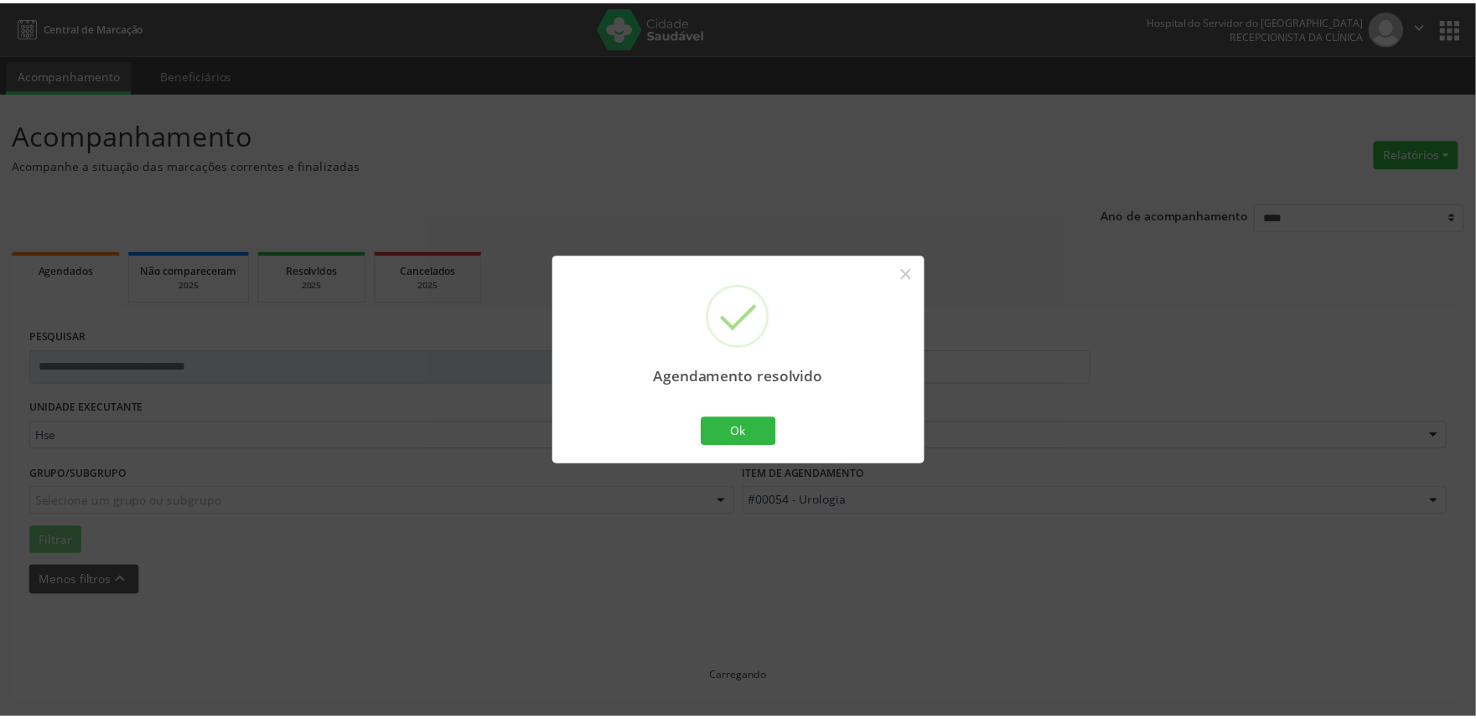
scroll to position [0, 0]
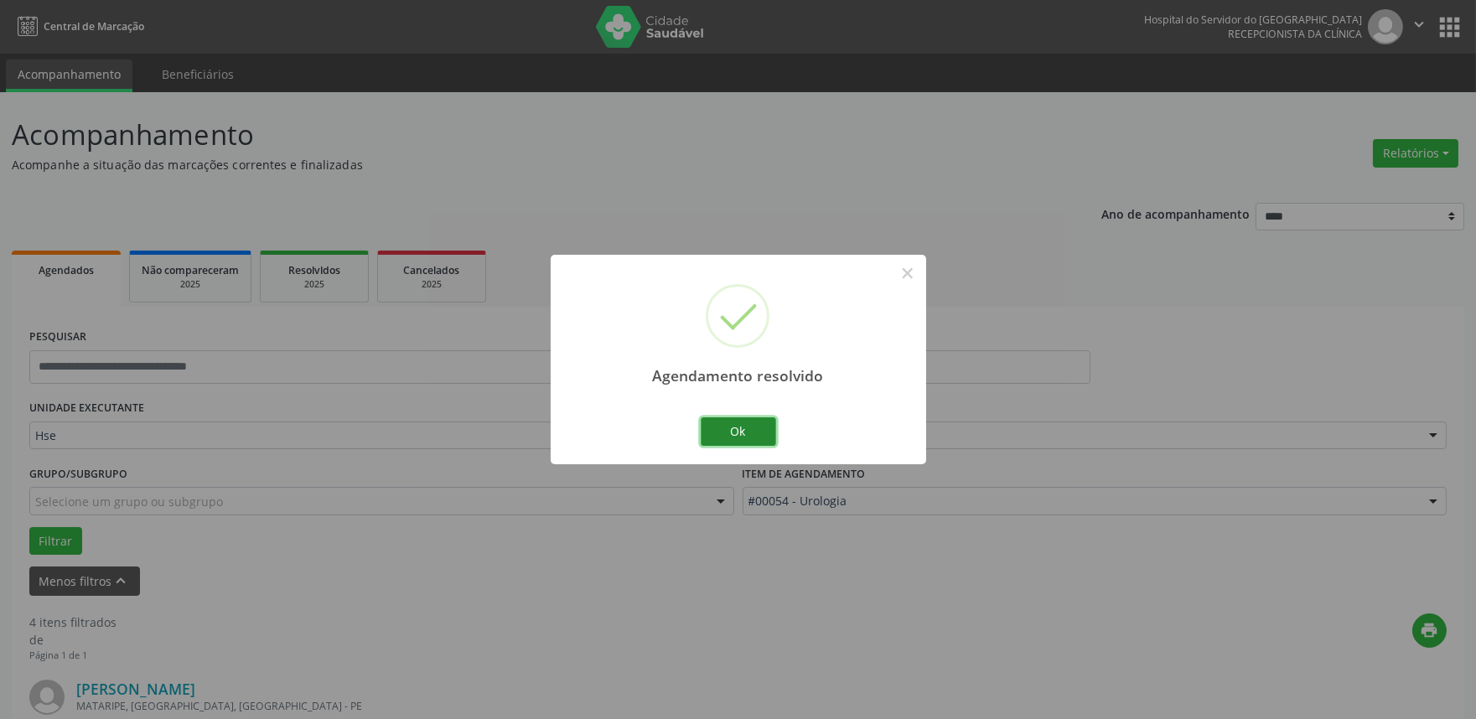
click at [756, 432] on button "Ok" at bounding box center [738, 431] width 75 height 28
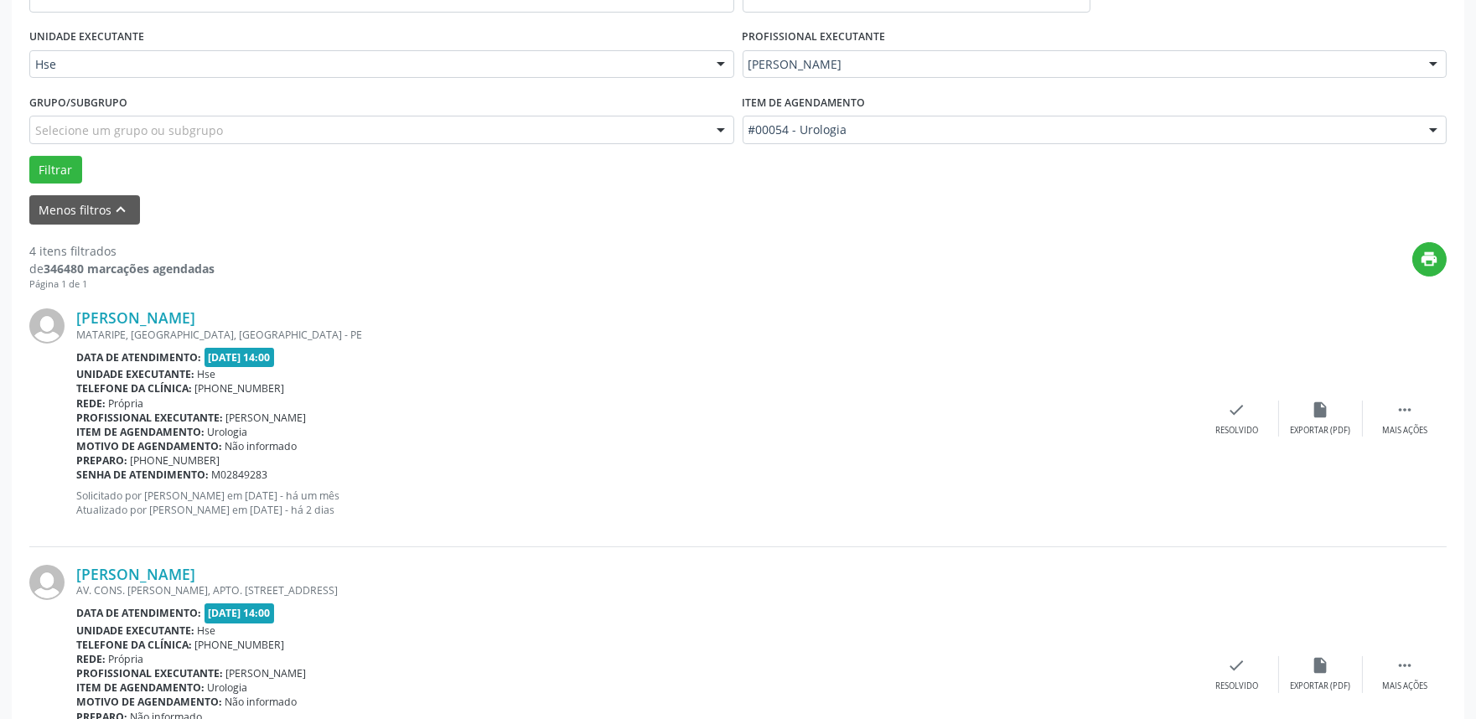
scroll to position [372, 0]
click at [1395, 412] on icon "" at bounding box center [1404, 409] width 18 height 18
click at [1310, 415] on div "alarm_off Não compareceu" at bounding box center [1321, 418] width 84 height 36
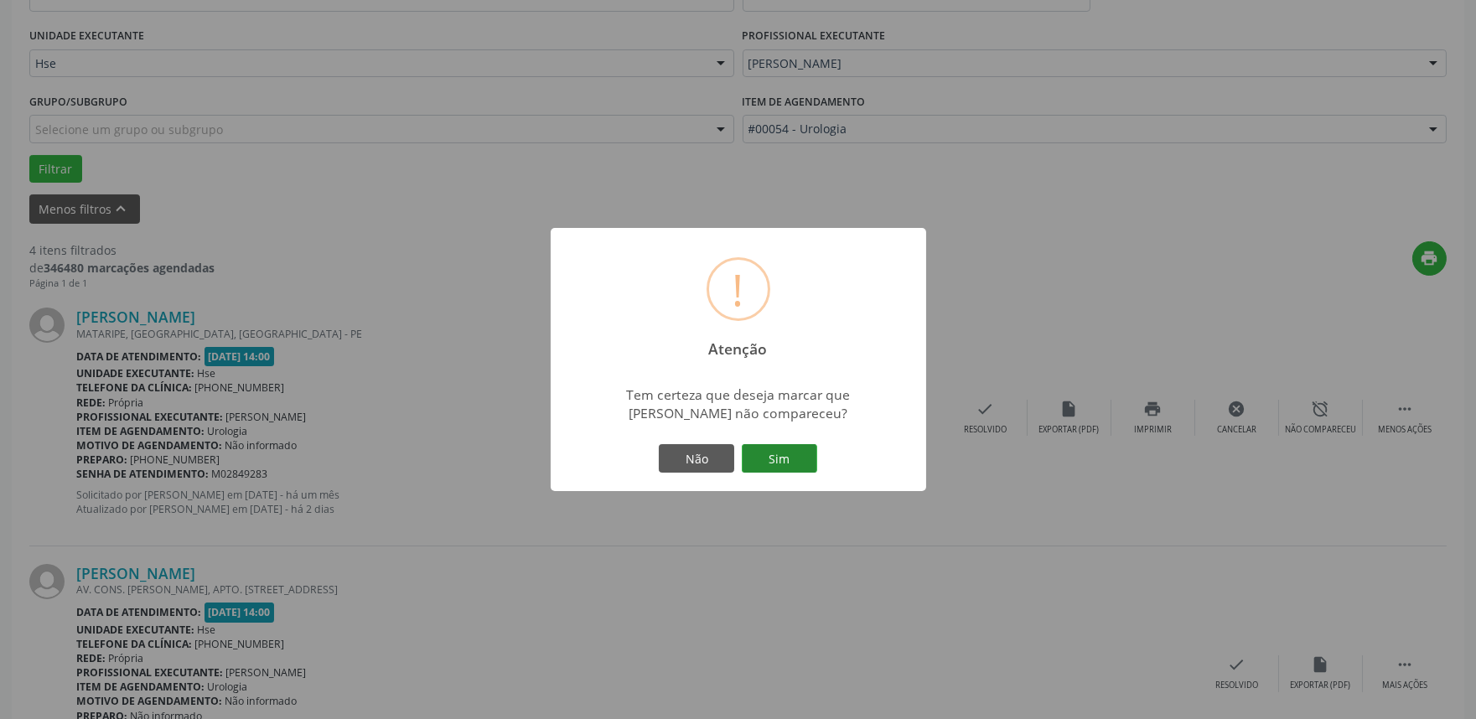
click at [777, 458] on button "Sim" at bounding box center [779, 458] width 75 height 28
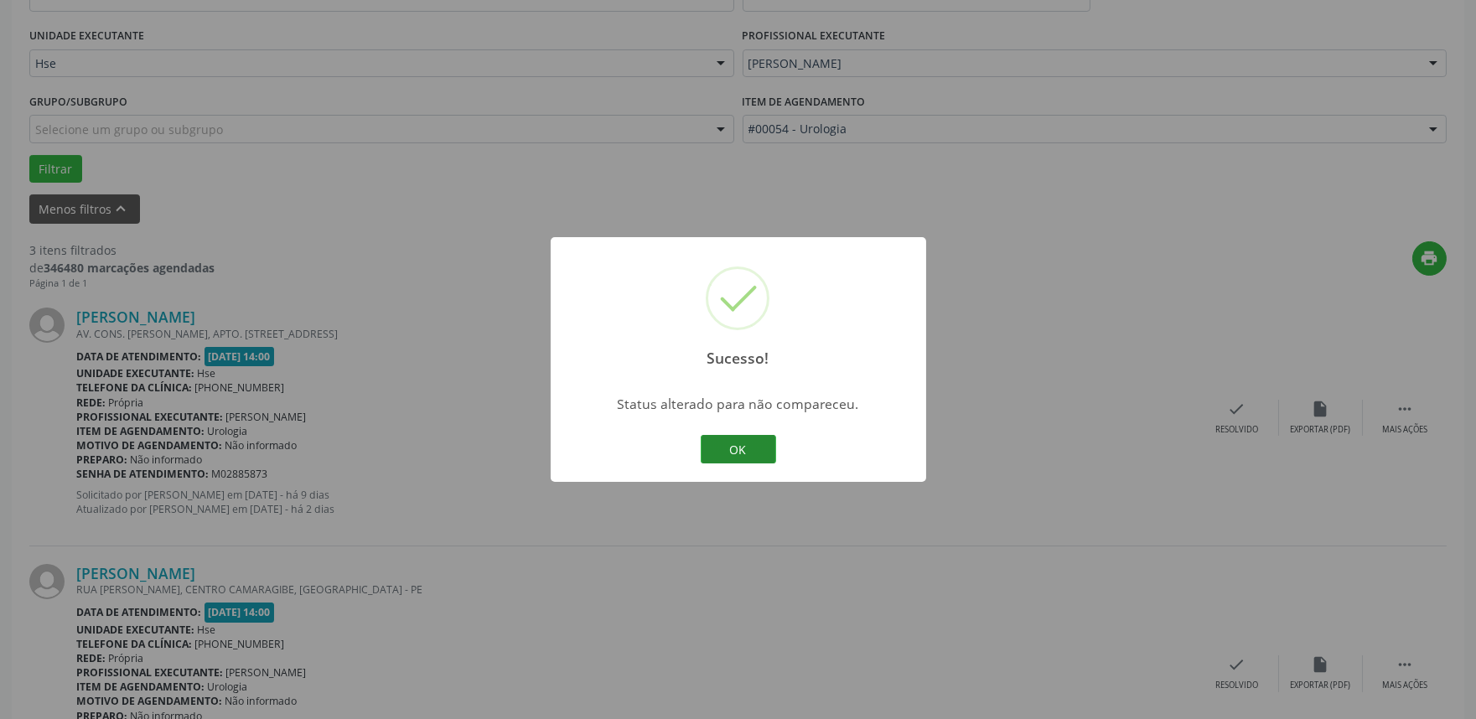
click at [727, 450] on button "OK" at bounding box center [738, 449] width 75 height 28
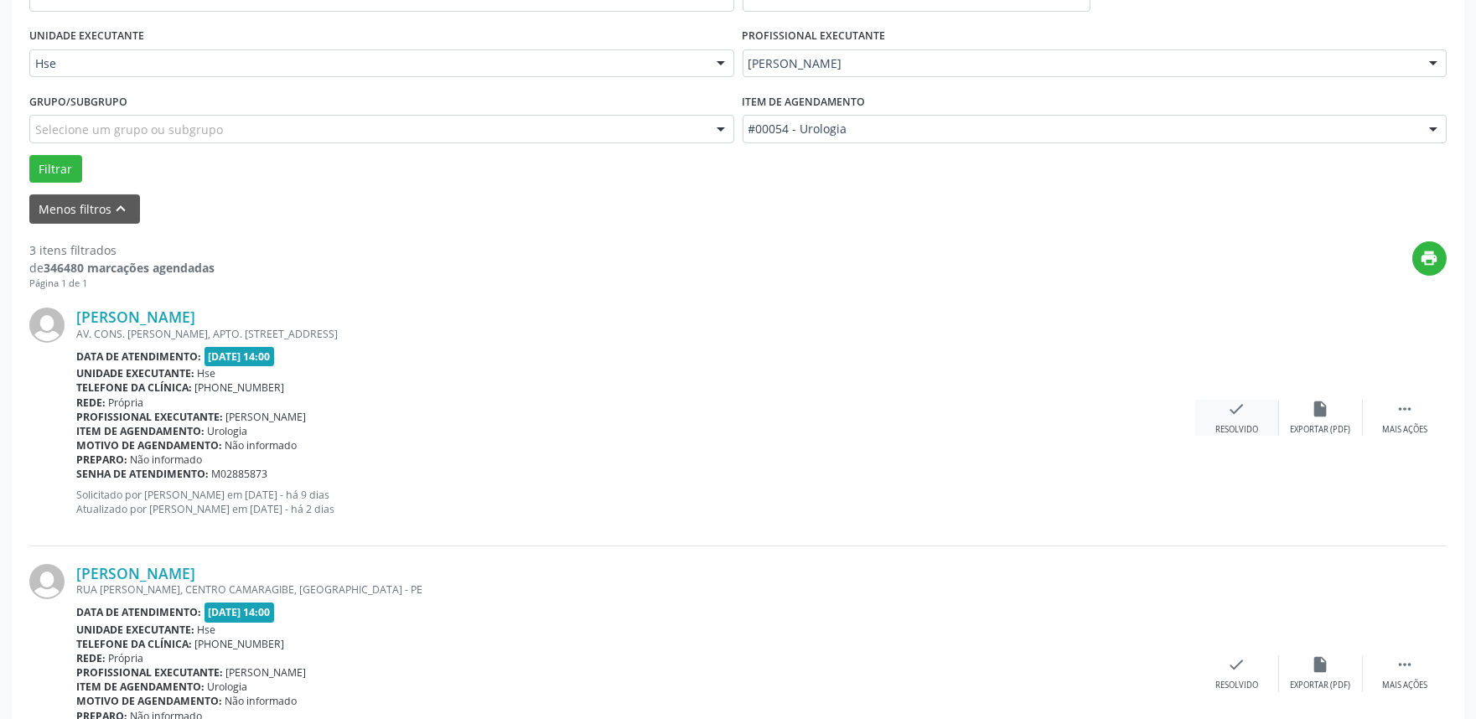
click at [1229, 424] on div "Resolvido" at bounding box center [1236, 430] width 43 height 12
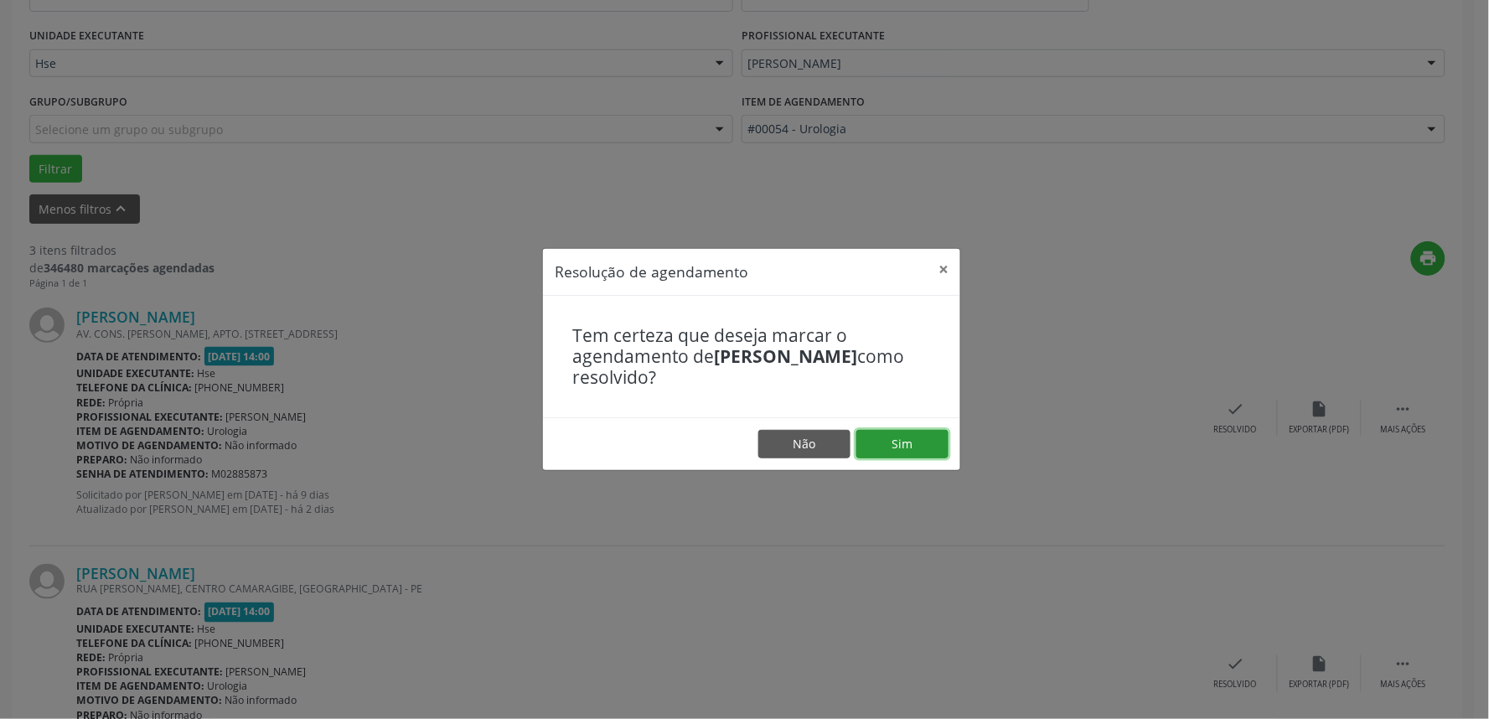
click at [891, 442] on button "Sim" at bounding box center [902, 444] width 92 height 28
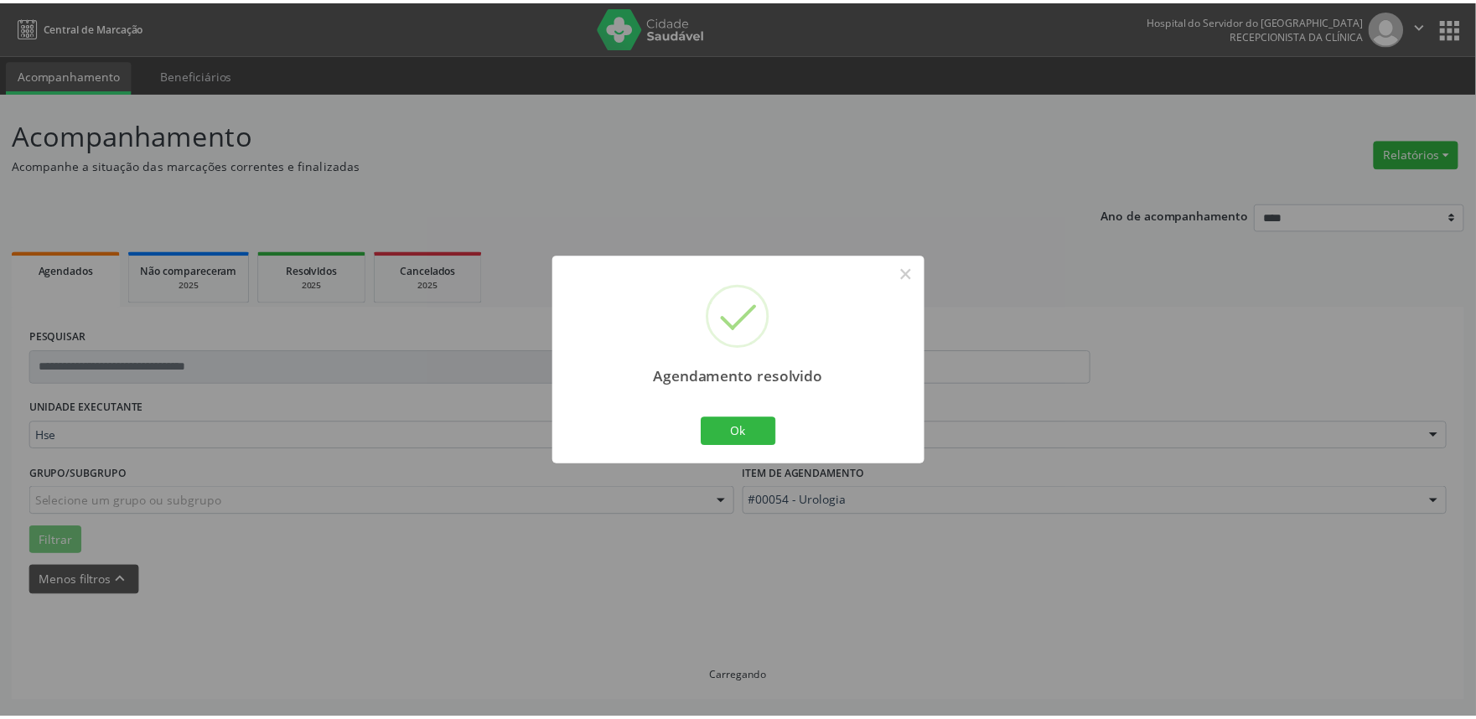
scroll to position [0, 0]
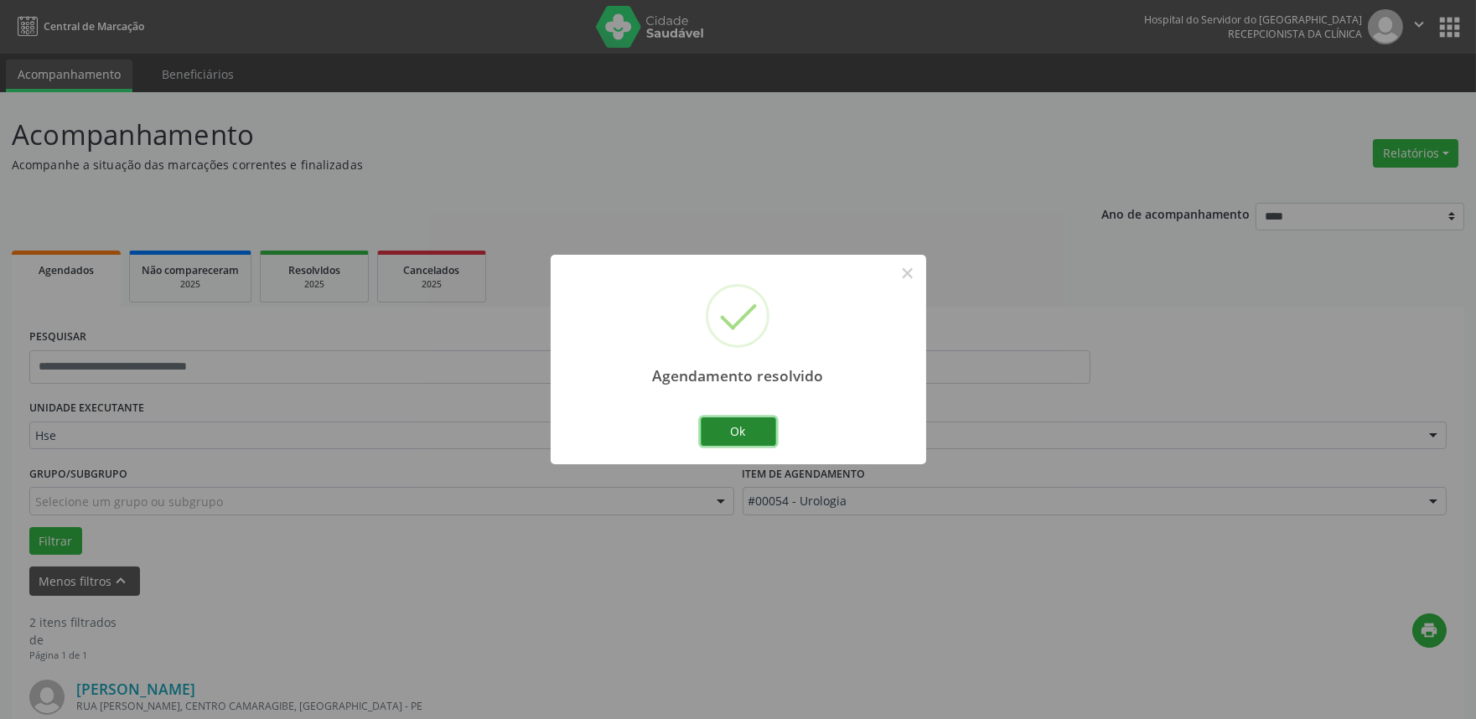
click at [747, 436] on button "Ok" at bounding box center [738, 431] width 75 height 28
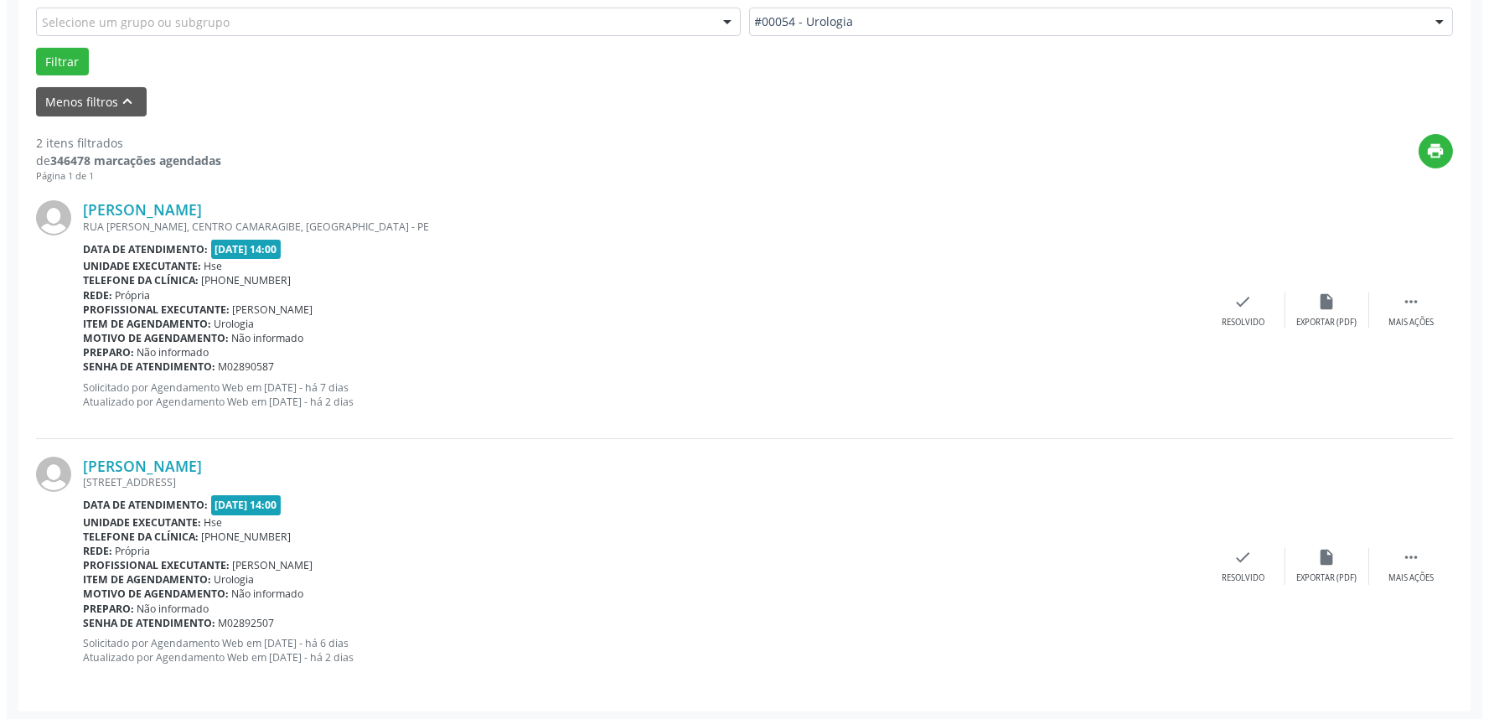
scroll to position [482, 0]
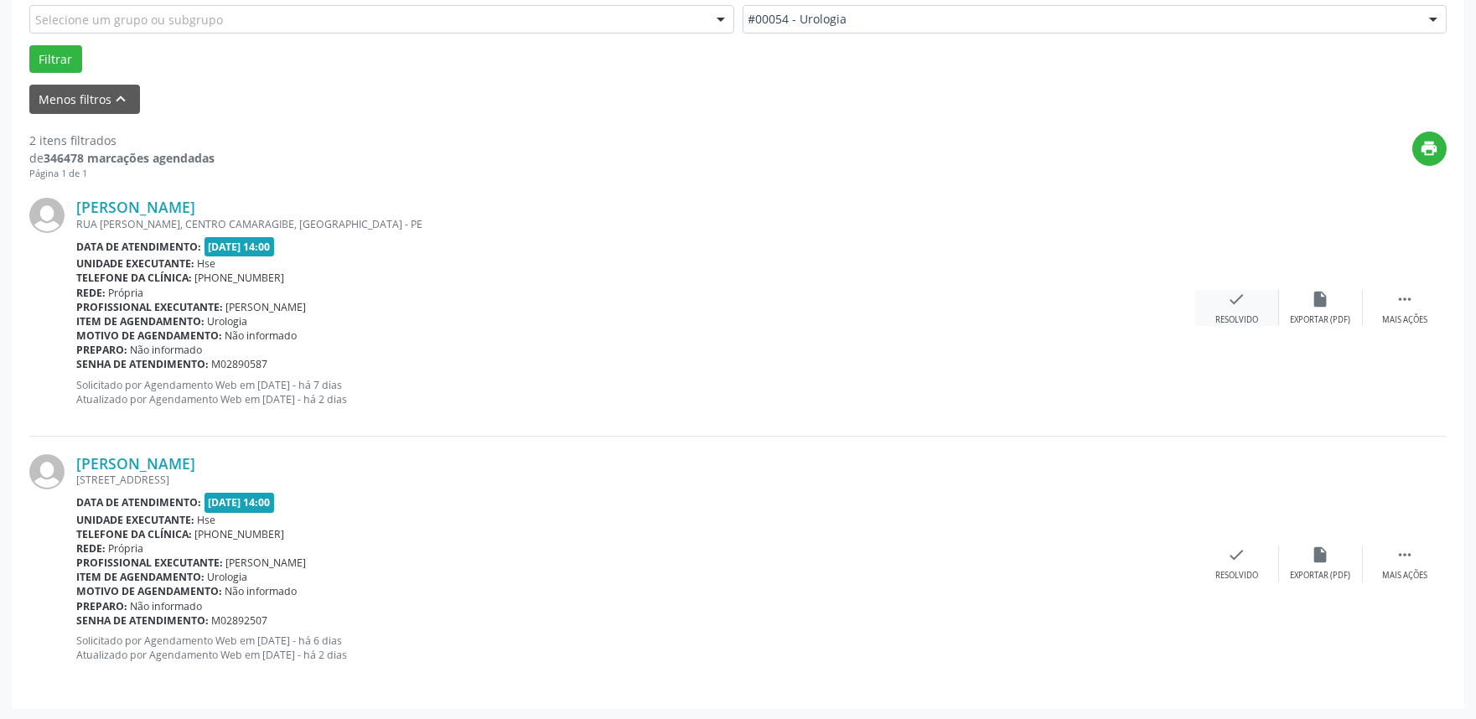
click at [1233, 316] on div "Resolvido" at bounding box center [1236, 320] width 43 height 12
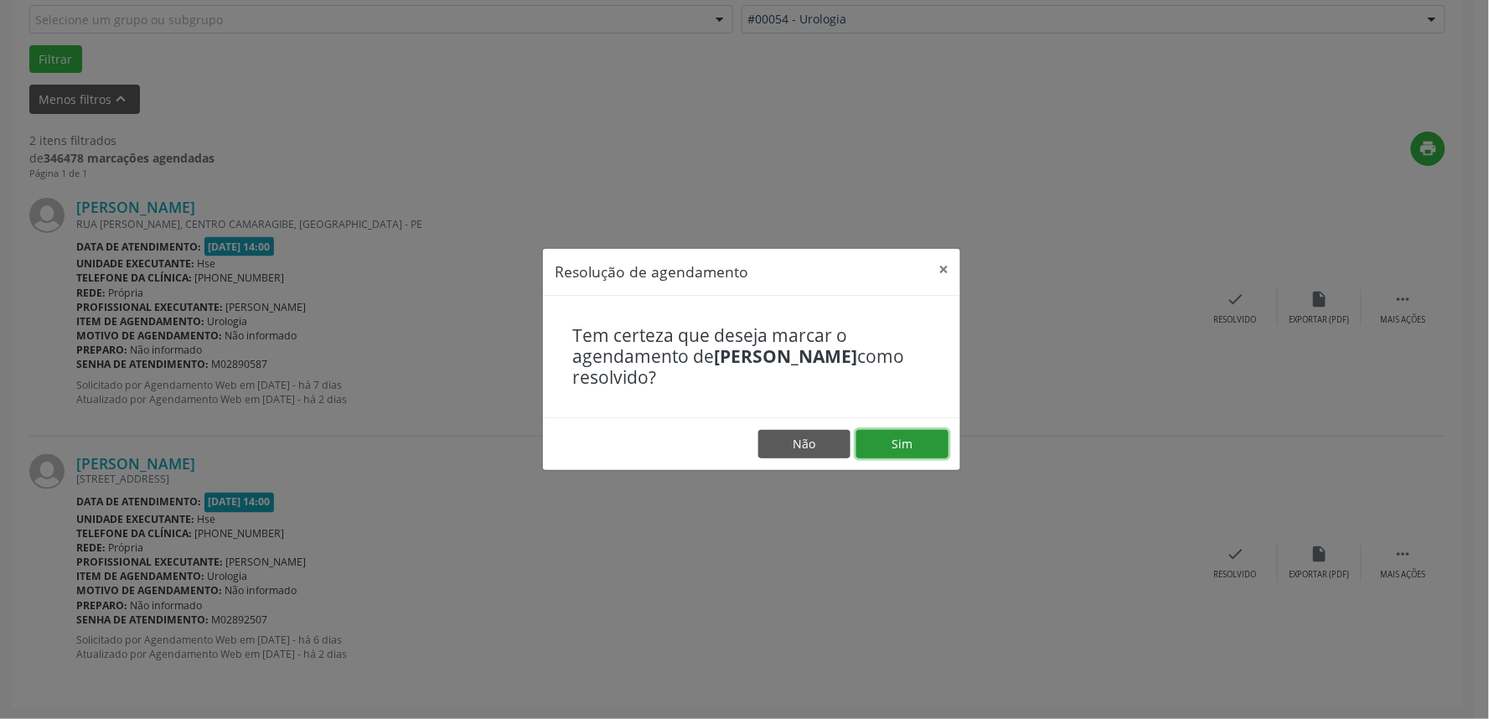
click at [893, 449] on button "Sim" at bounding box center [902, 444] width 92 height 28
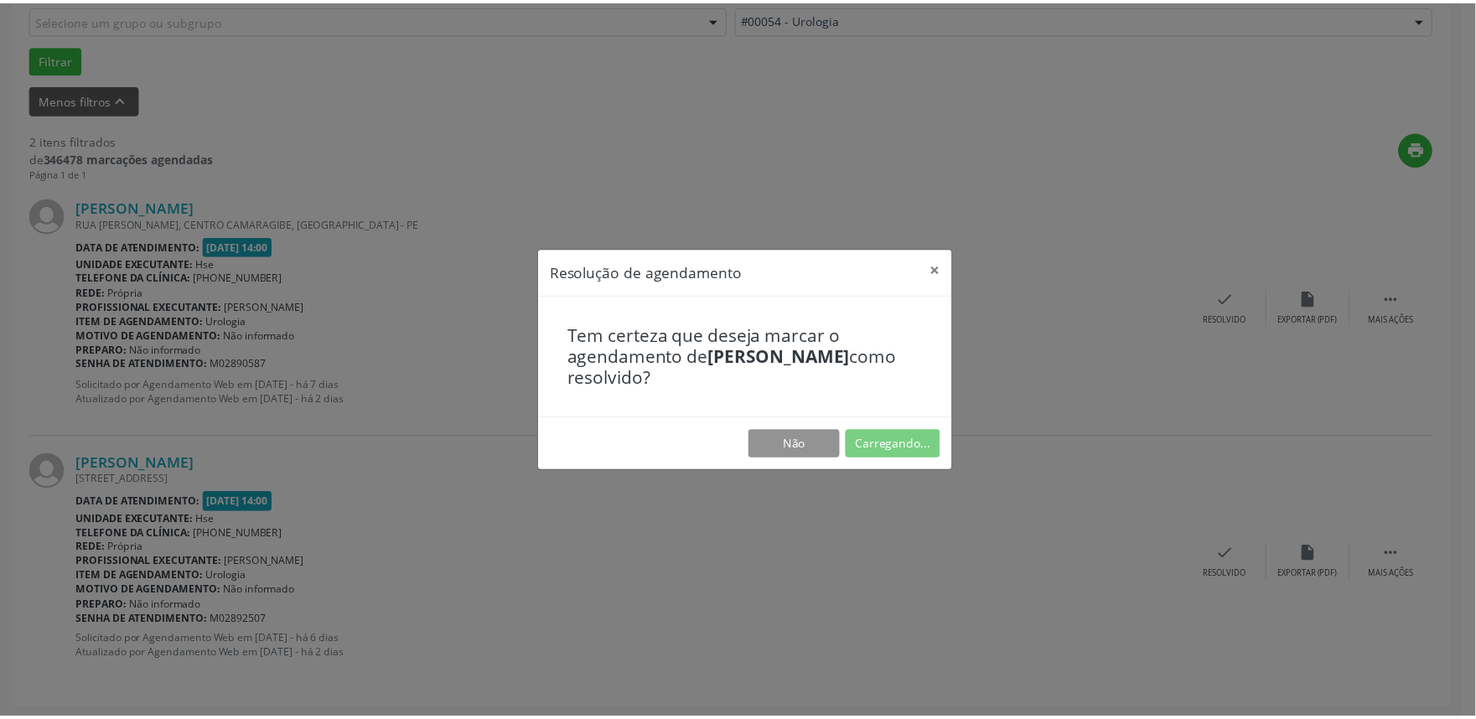
scroll to position [0, 0]
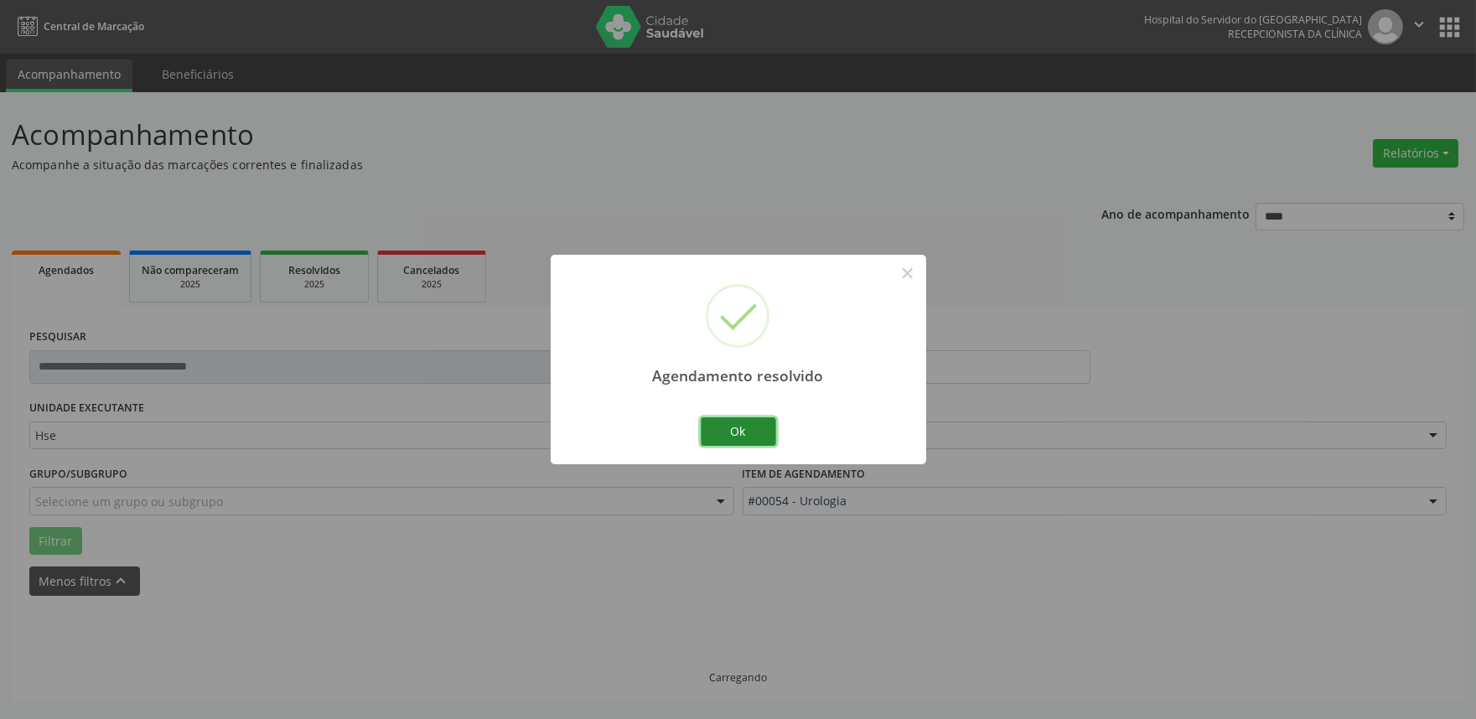
click at [746, 437] on button "Ok" at bounding box center [738, 431] width 75 height 28
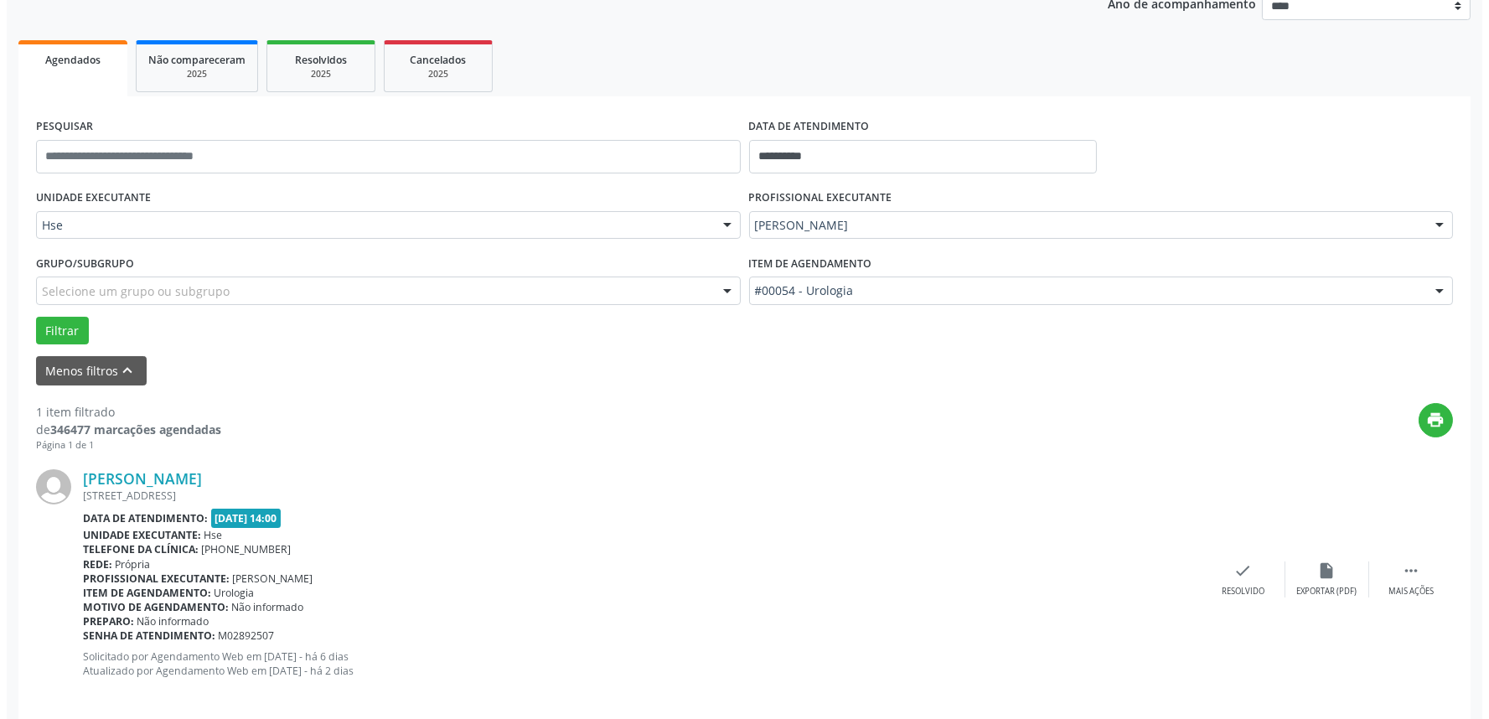
scroll to position [226, 0]
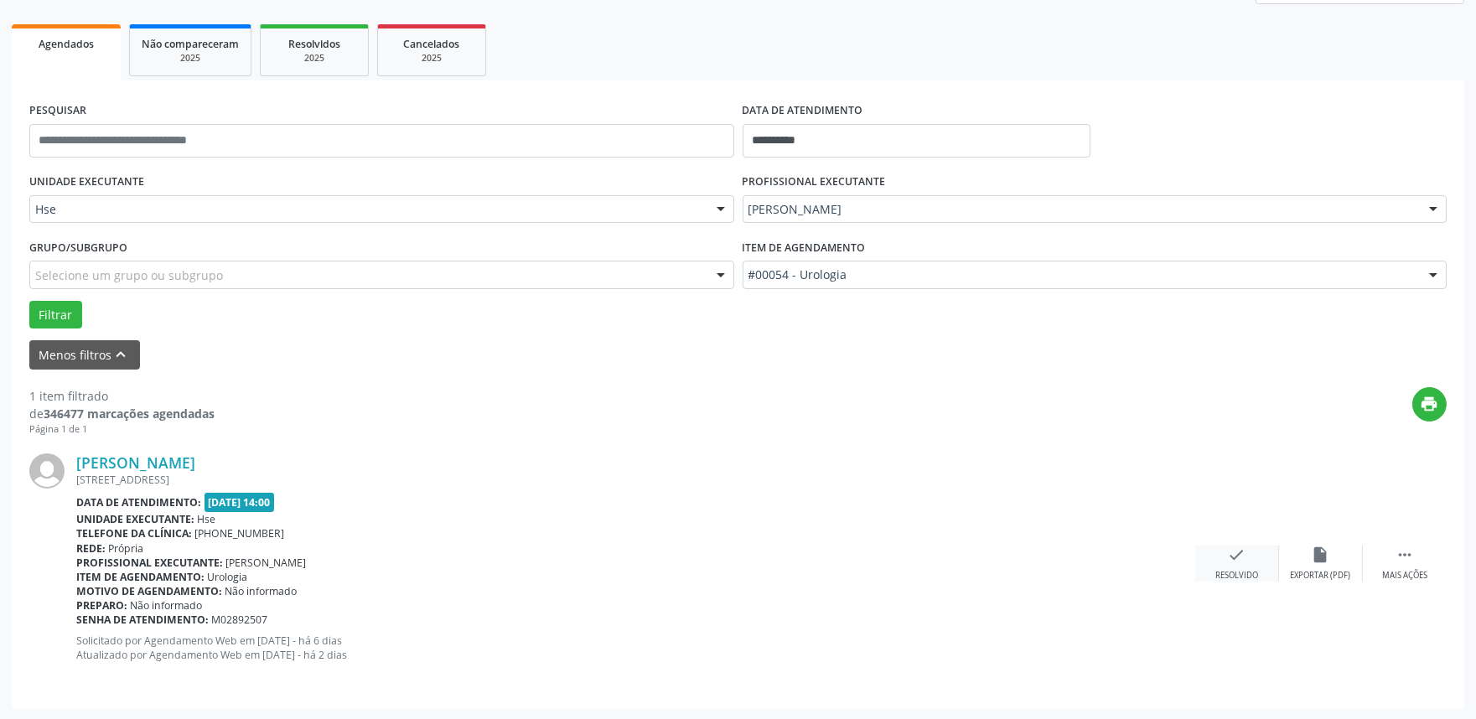
click at [1240, 558] on icon "check" at bounding box center [1237, 555] width 18 height 18
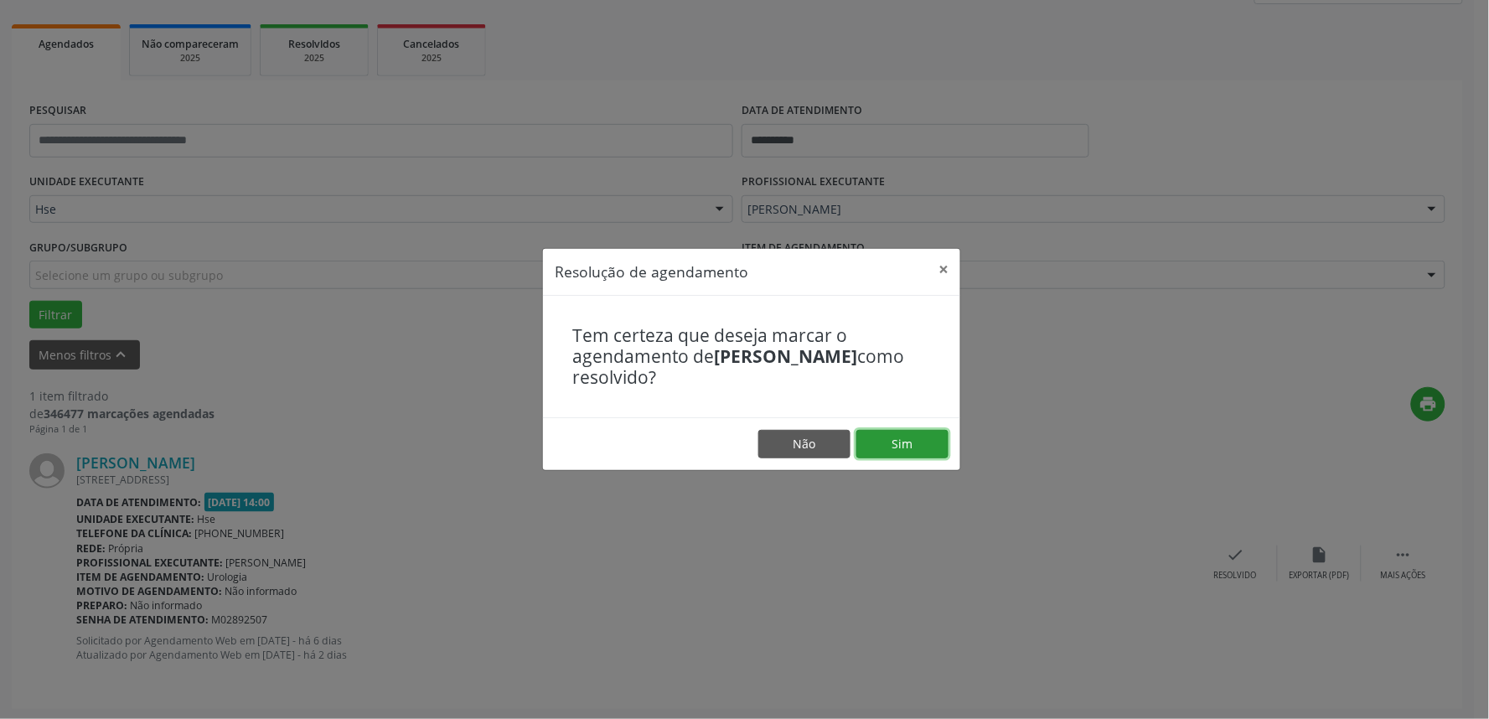
click at [903, 439] on button "Sim" at bounding box center [902, 444] width 92 height 28
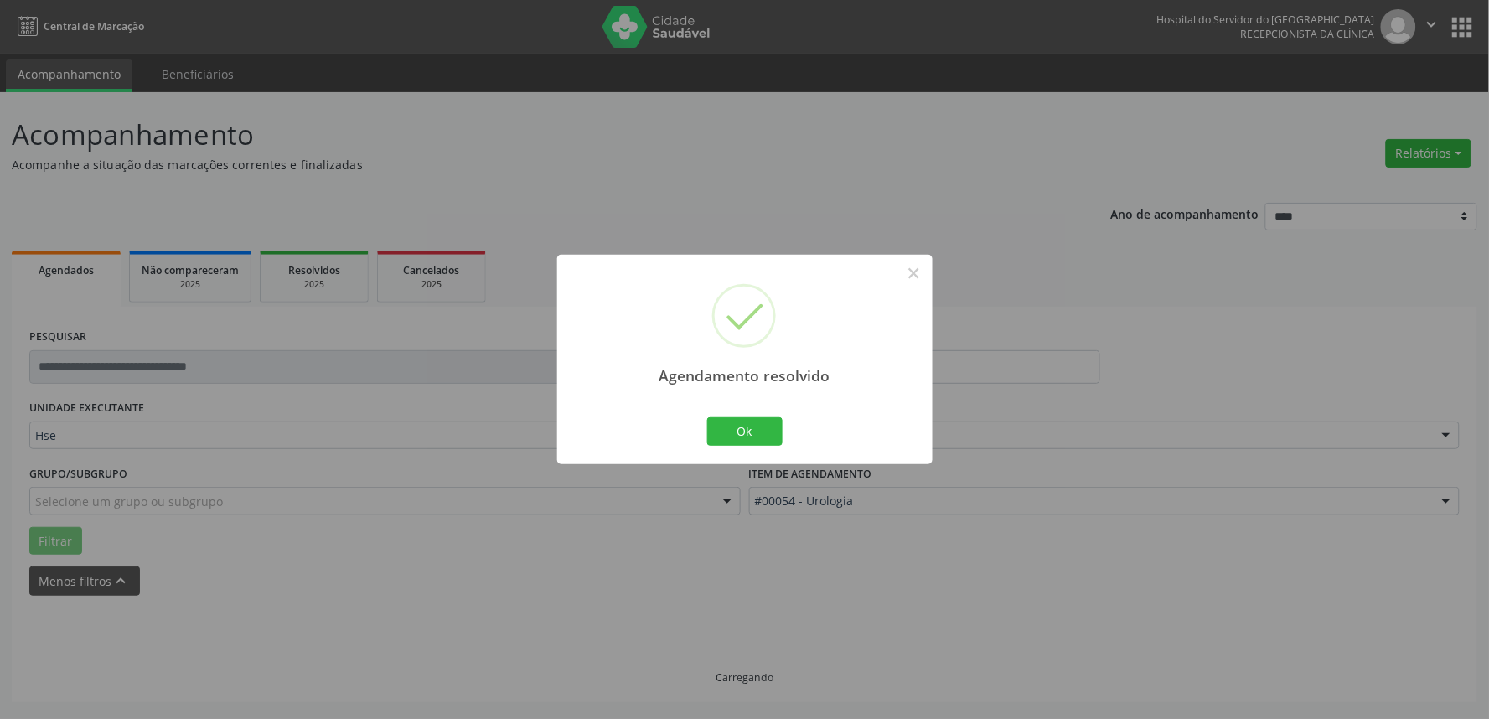
scroll to position [0, 0]
click at [743, 433] on button "Ok" at bounding box center [744, 431] width 75 height 28
